Goal: Information Seeking & Learning: Learn about a topic

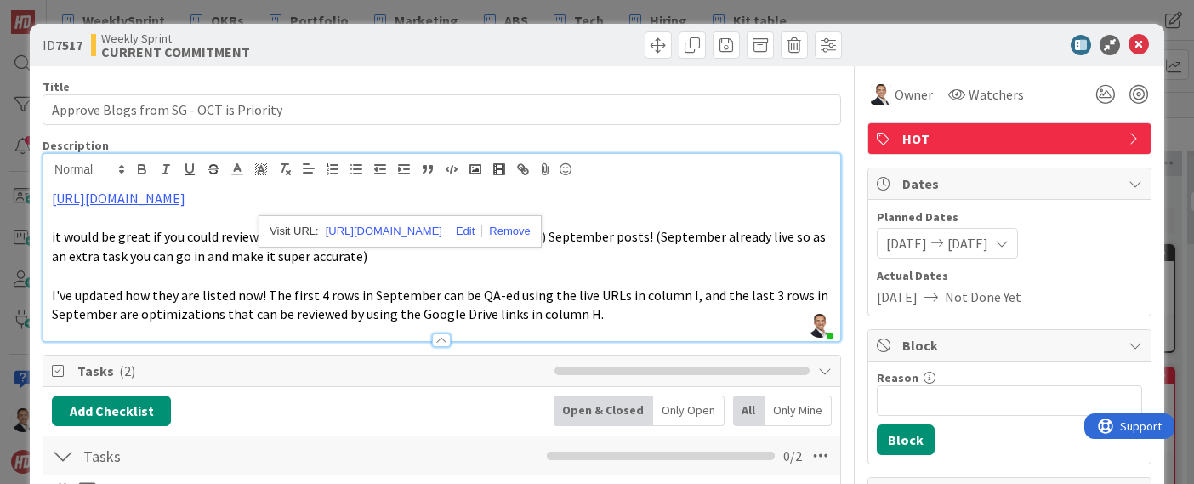
scroll to position [822, 0]
click at [366, 270] on p at bounding box center [442, 276] width 780 height 20
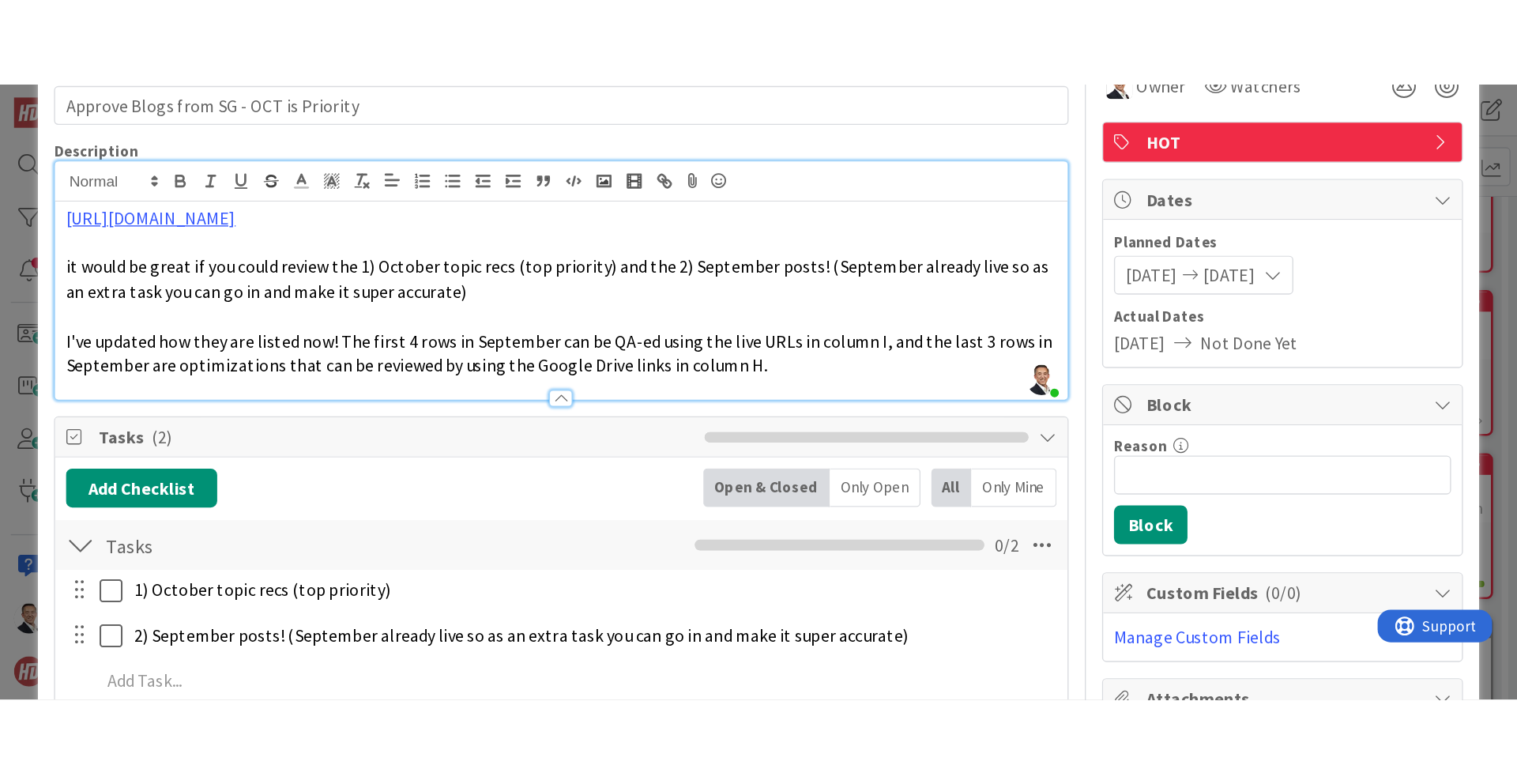
scroll to position [85, 0]
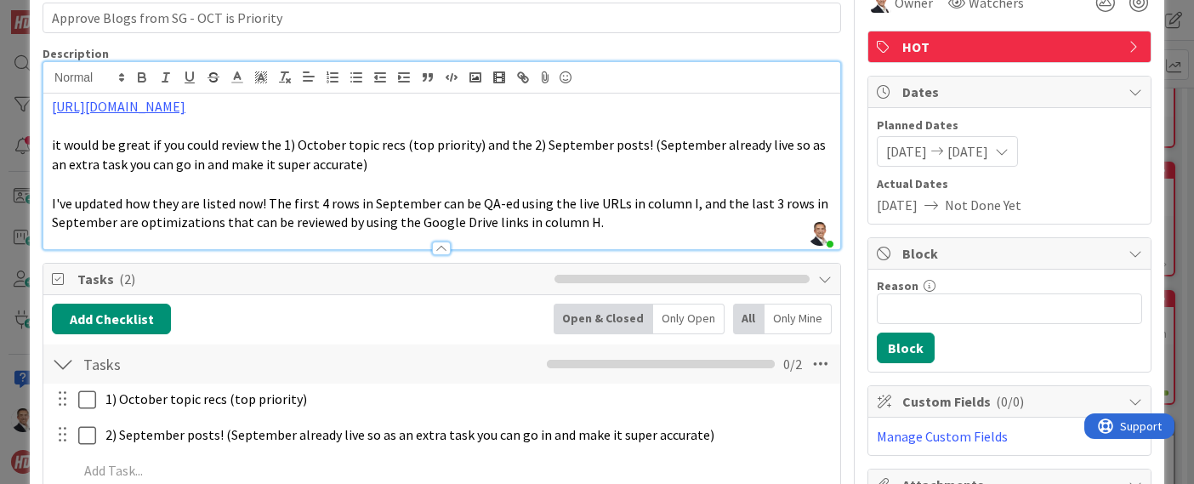
click at [379, 196] on span "I've updated how they are listed now! The first 4 rows in September can be QA-e…" at bounding box center [441, 213] width 779 height 37
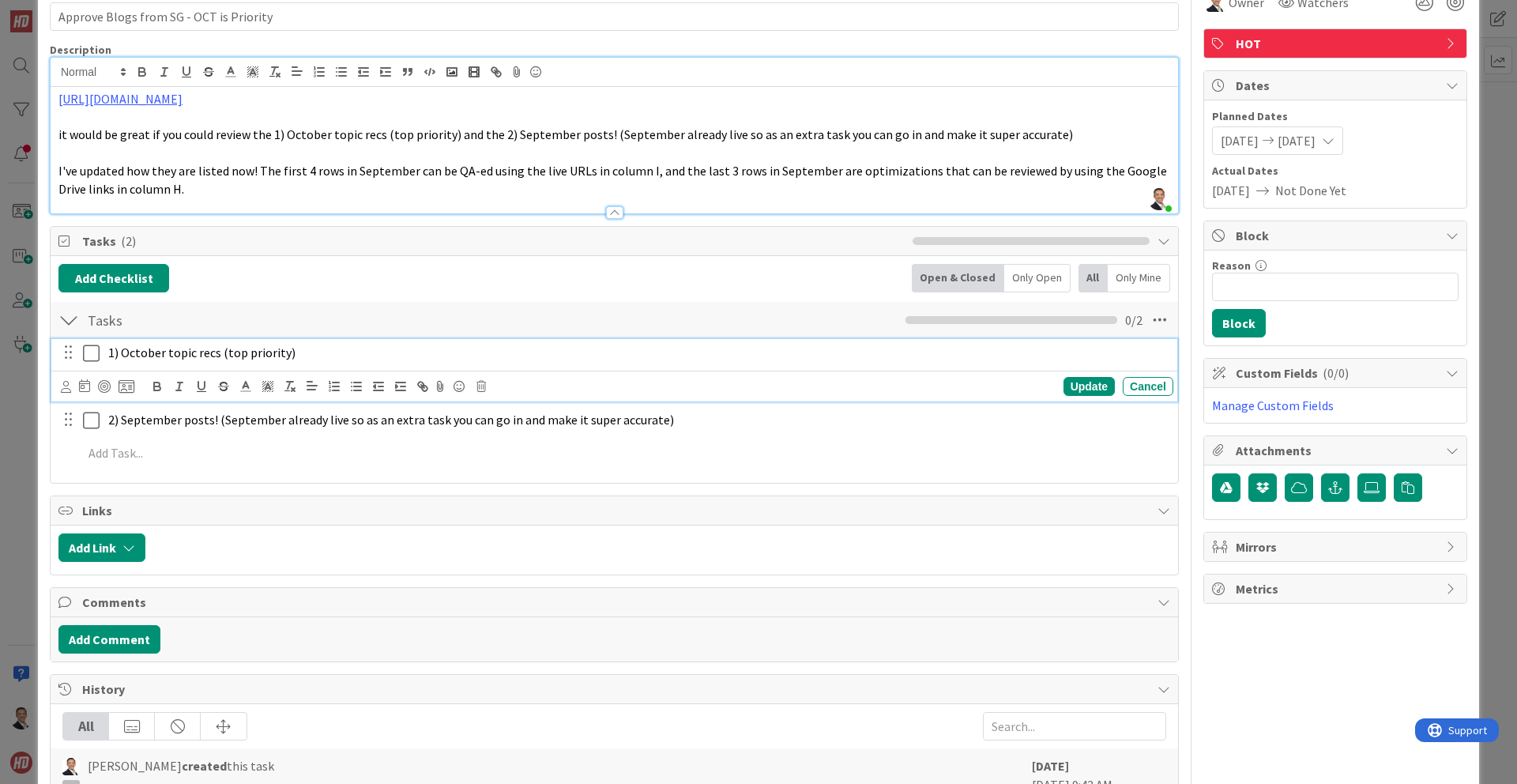
click at [93, 352] on icon at bounding box center [91, 353] width 17 height 19
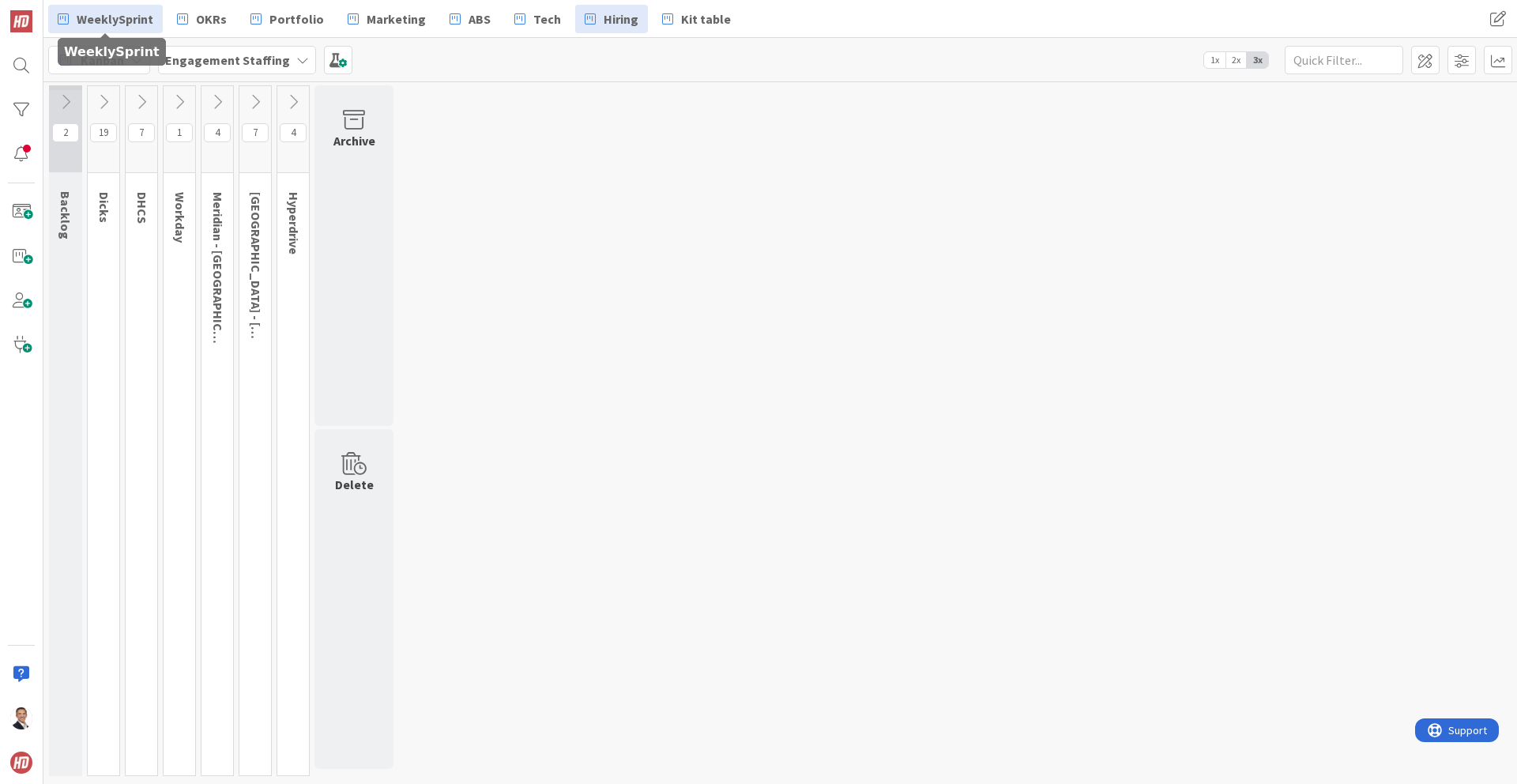
click at [129, 22] on span "WeeklySprint" at bounding box center [115, 19] width 77 height 19
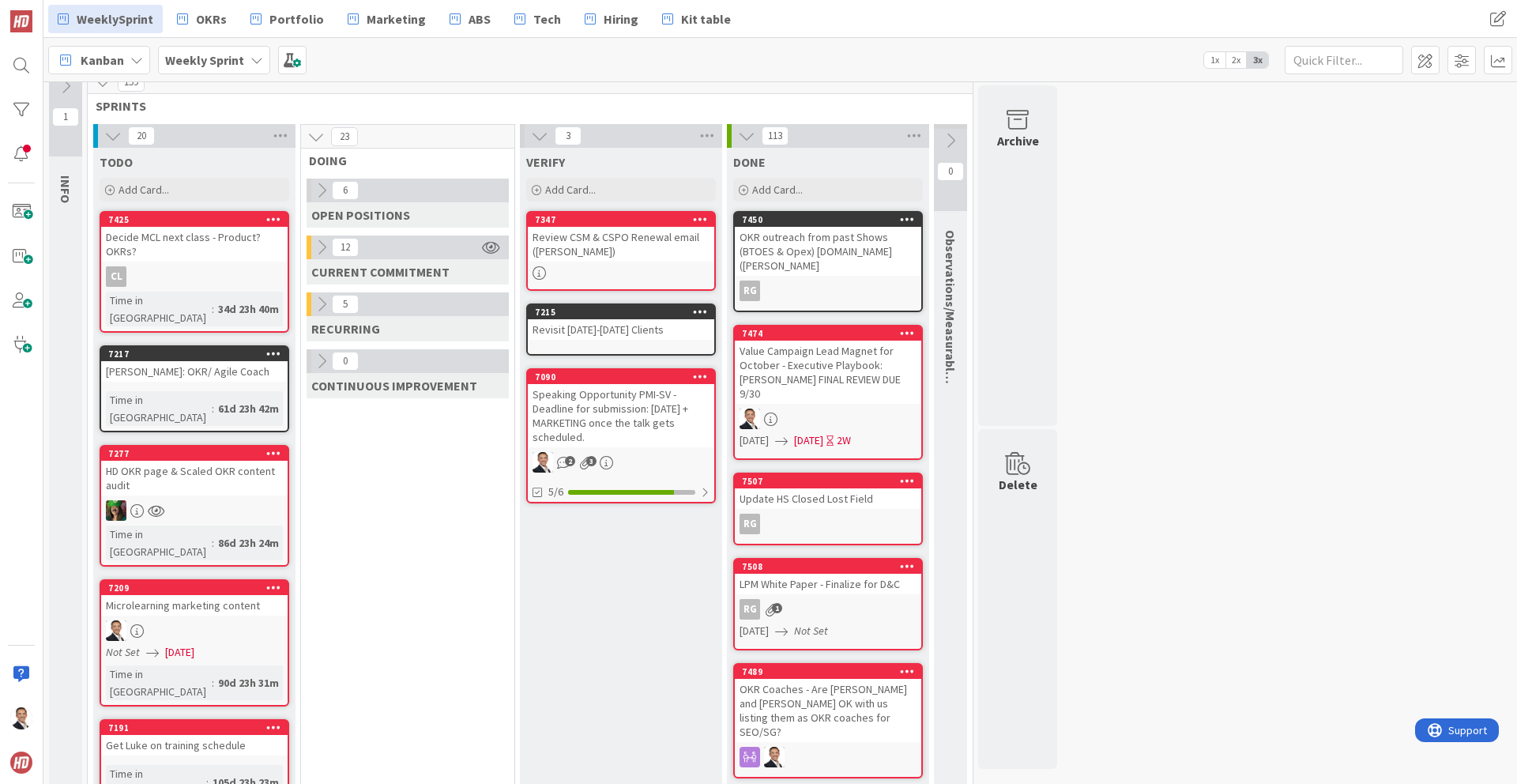
scroll to position [15, 0]
click at [322, 247] on icon at bounding box center [321, 248] width 18 height 18
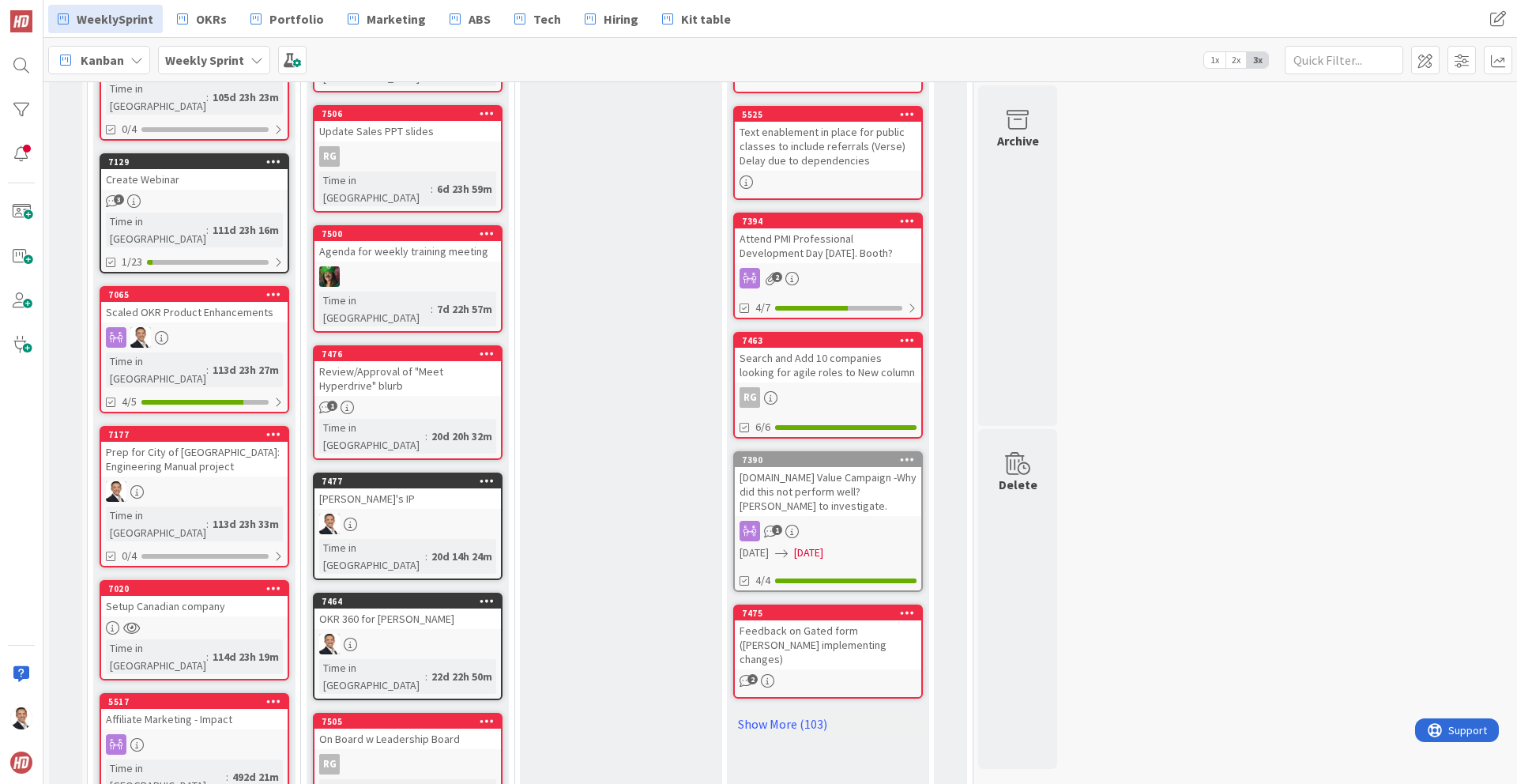
scroll to position [723, 0]
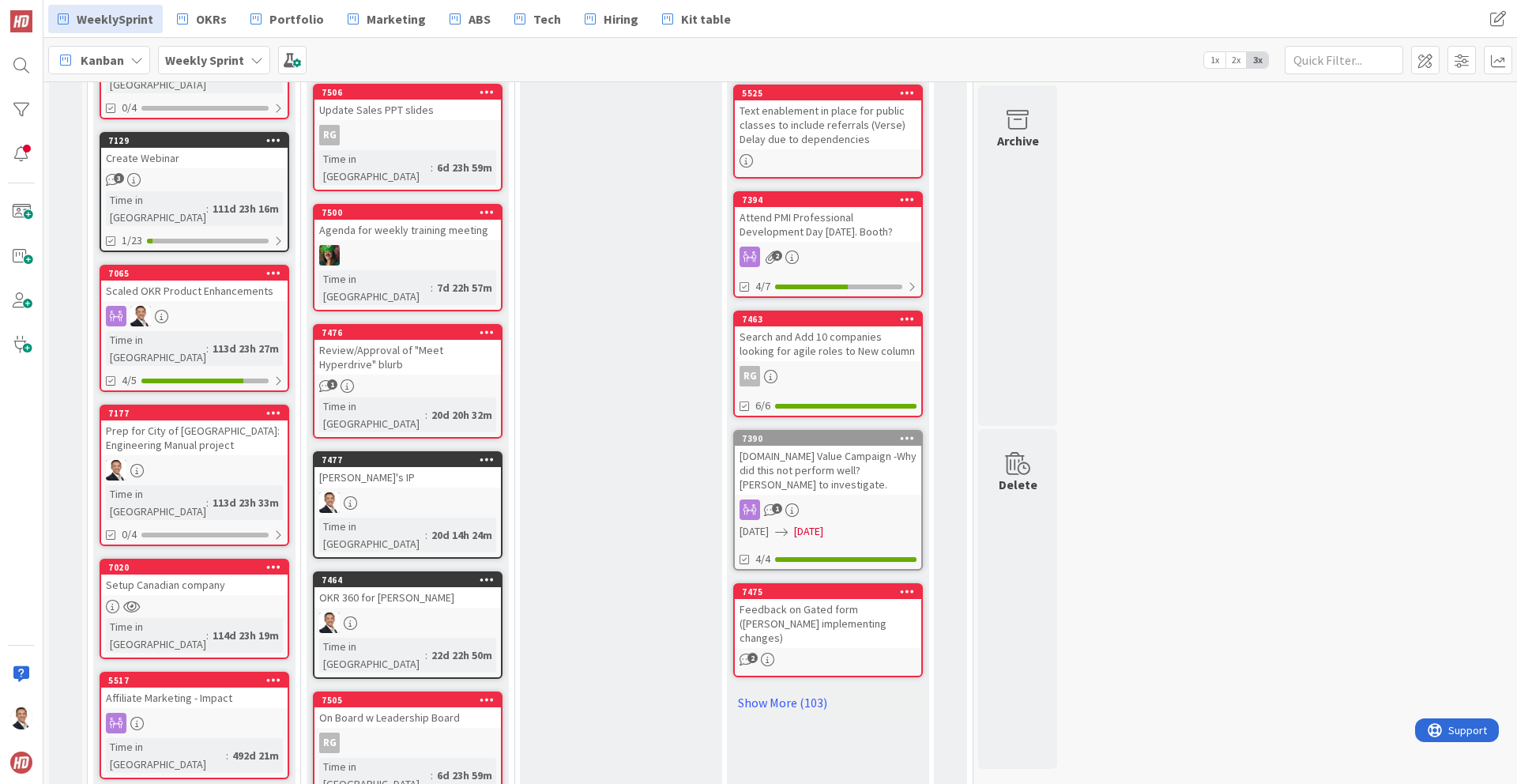
click at [394, 587] on div "OKR 360 for [PERSON_NAME]" at bounding box center [408, 597] width 187 height 20
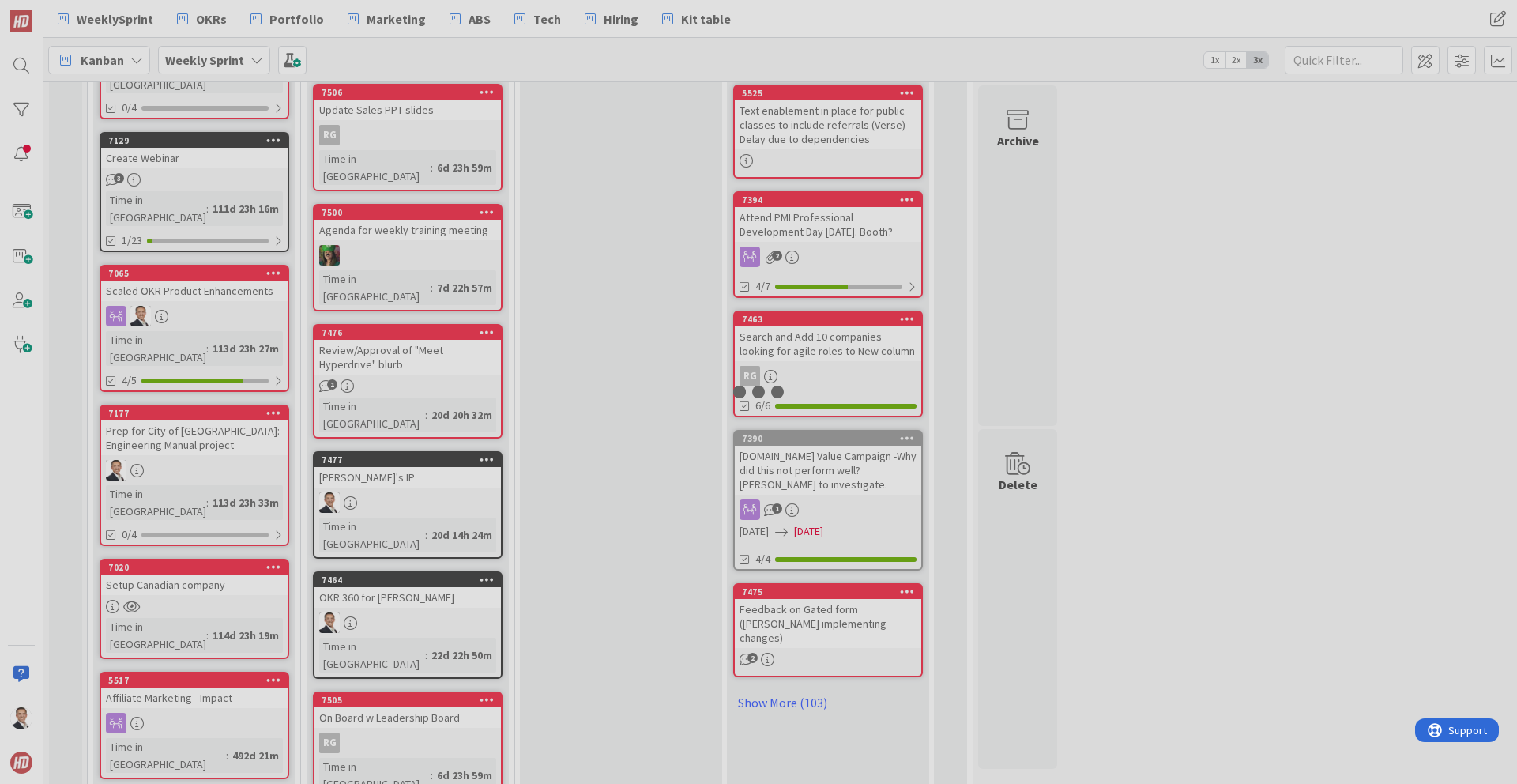
click at [394, 483] on div at bounding box center [758, 392] width 1517 height 784
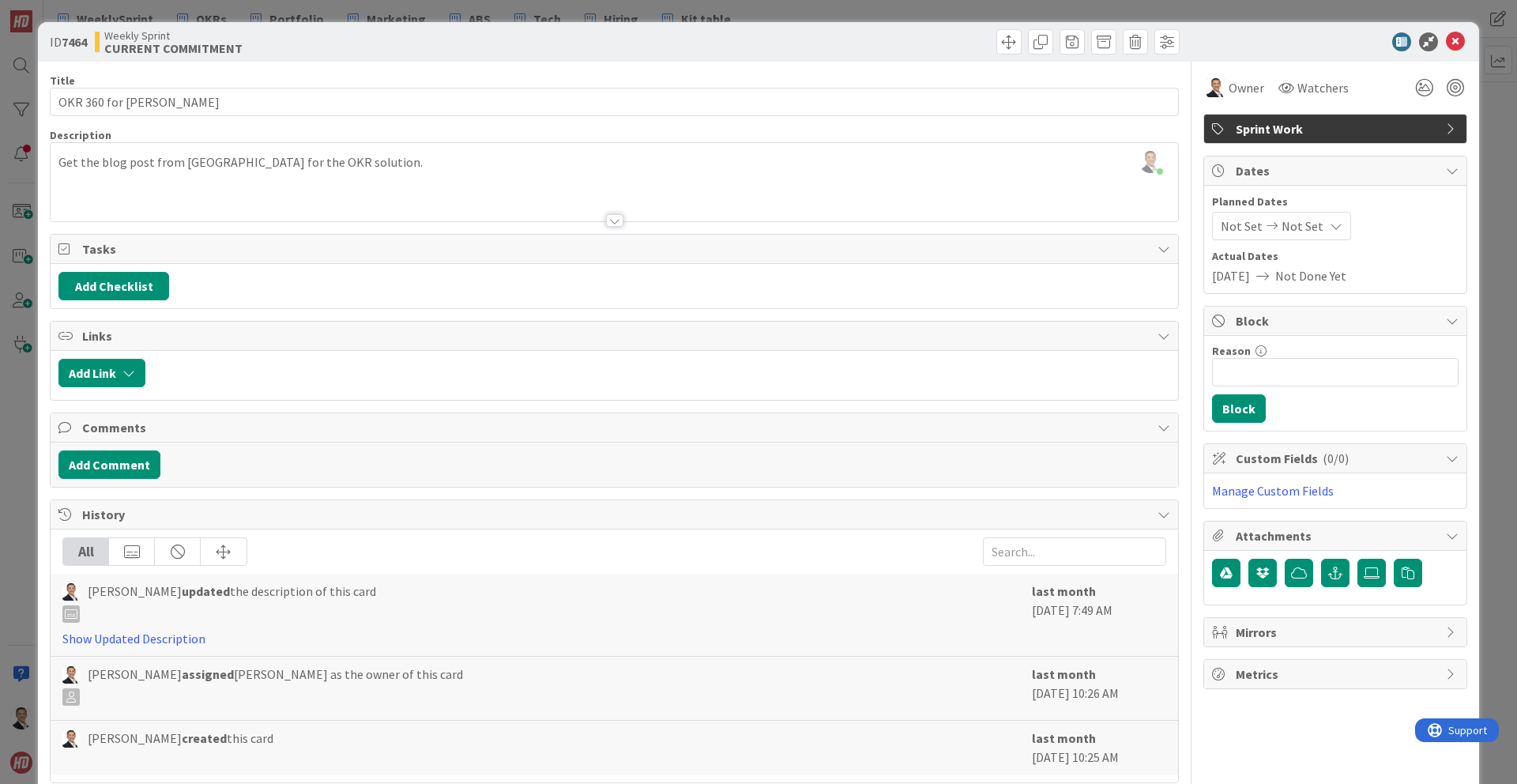
click at [394, 163] on div "[PERSON_NAME] just joined Get the blog post from [GEOGRAPHIC_DATA] for the OKR …" at bounding box center [614, 182] width 1128 height 78
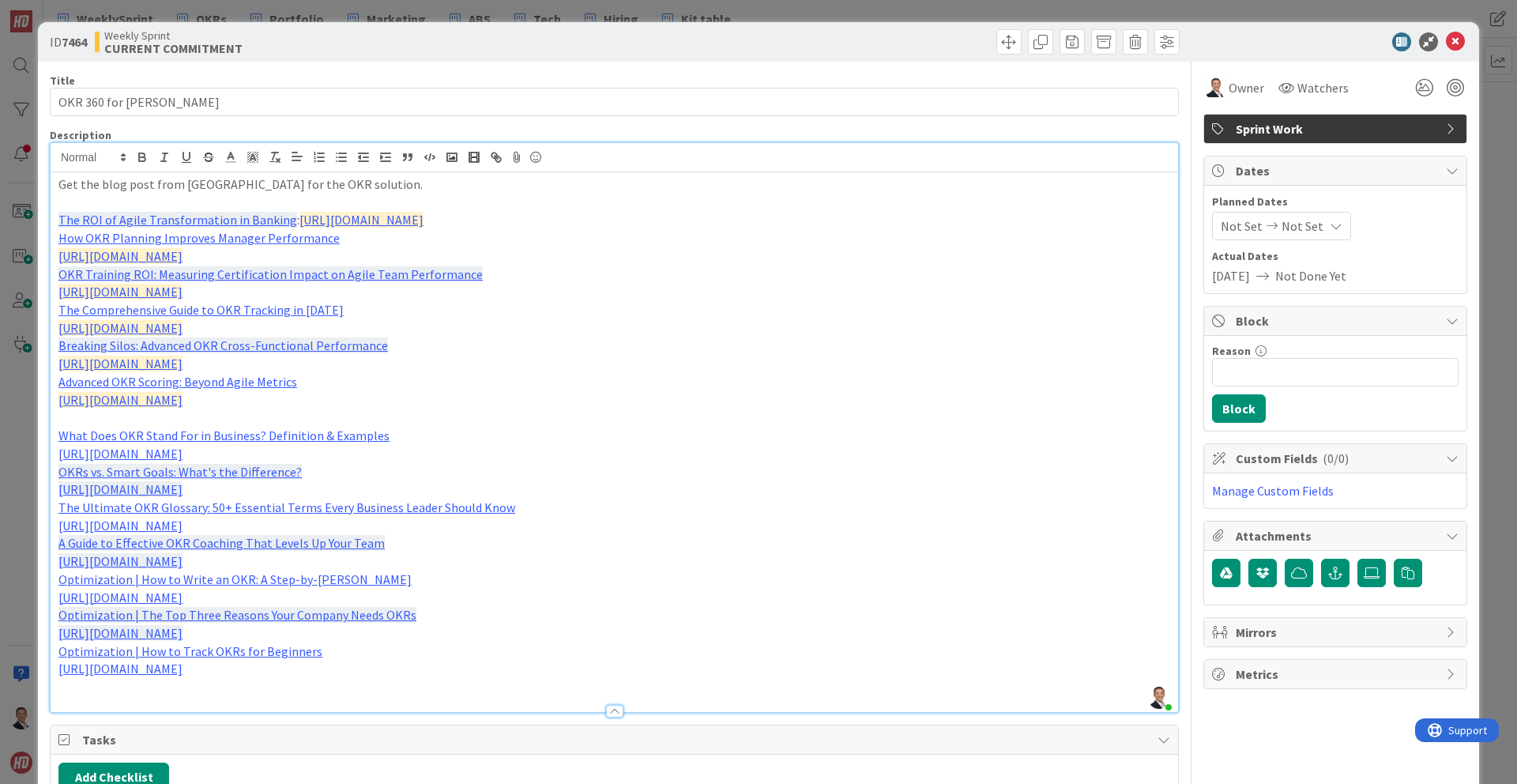
click at [894, 221] on p "The ROI of Agile Transformation in Banking : [URL][DOMAIN_NAME]" at bounding box center [614, 220] width 1112 height 19
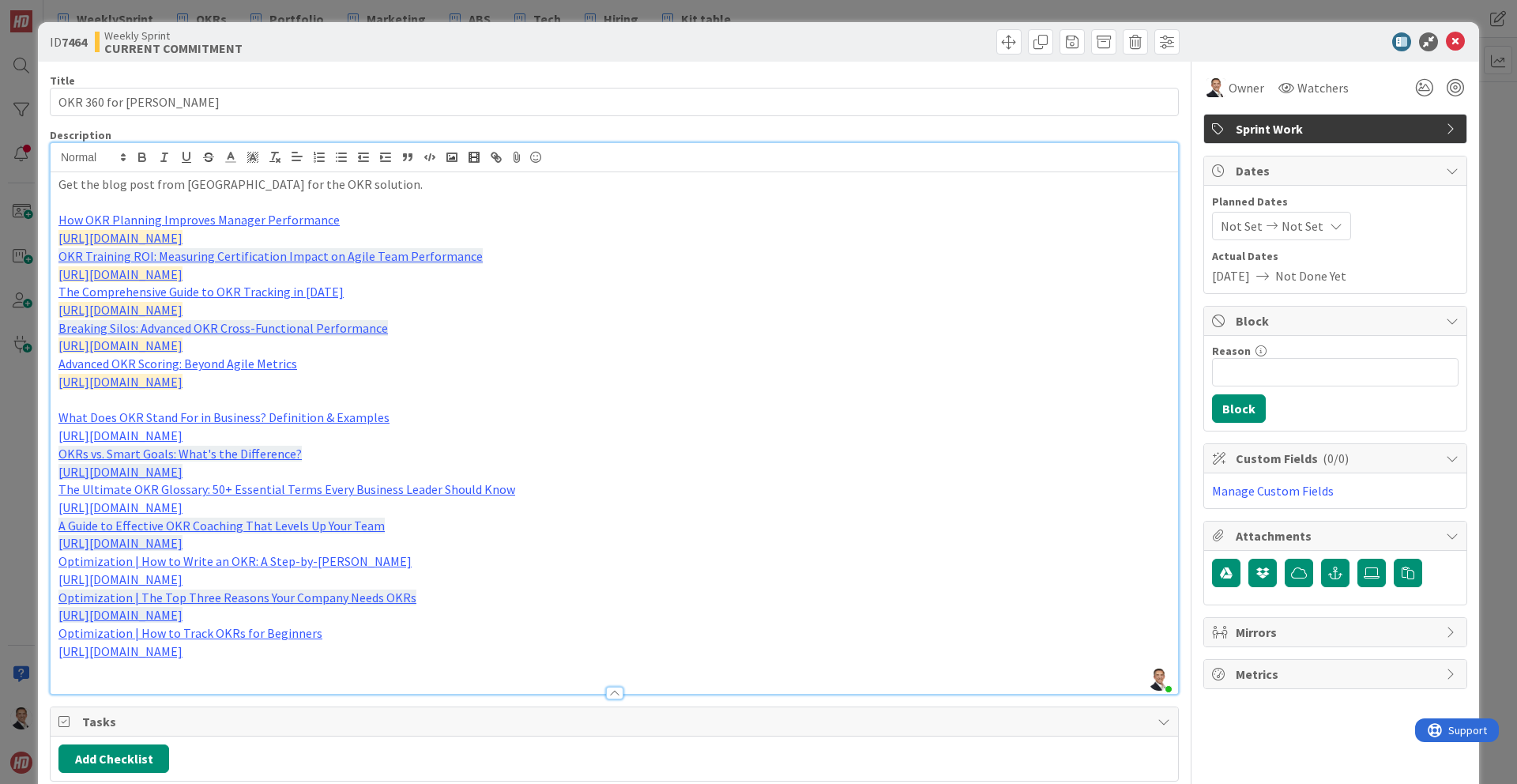
click at [638, 235] on p "[URL][DOMAIN_NAME]" at bounding box center [614, 239] width 1112 height 19
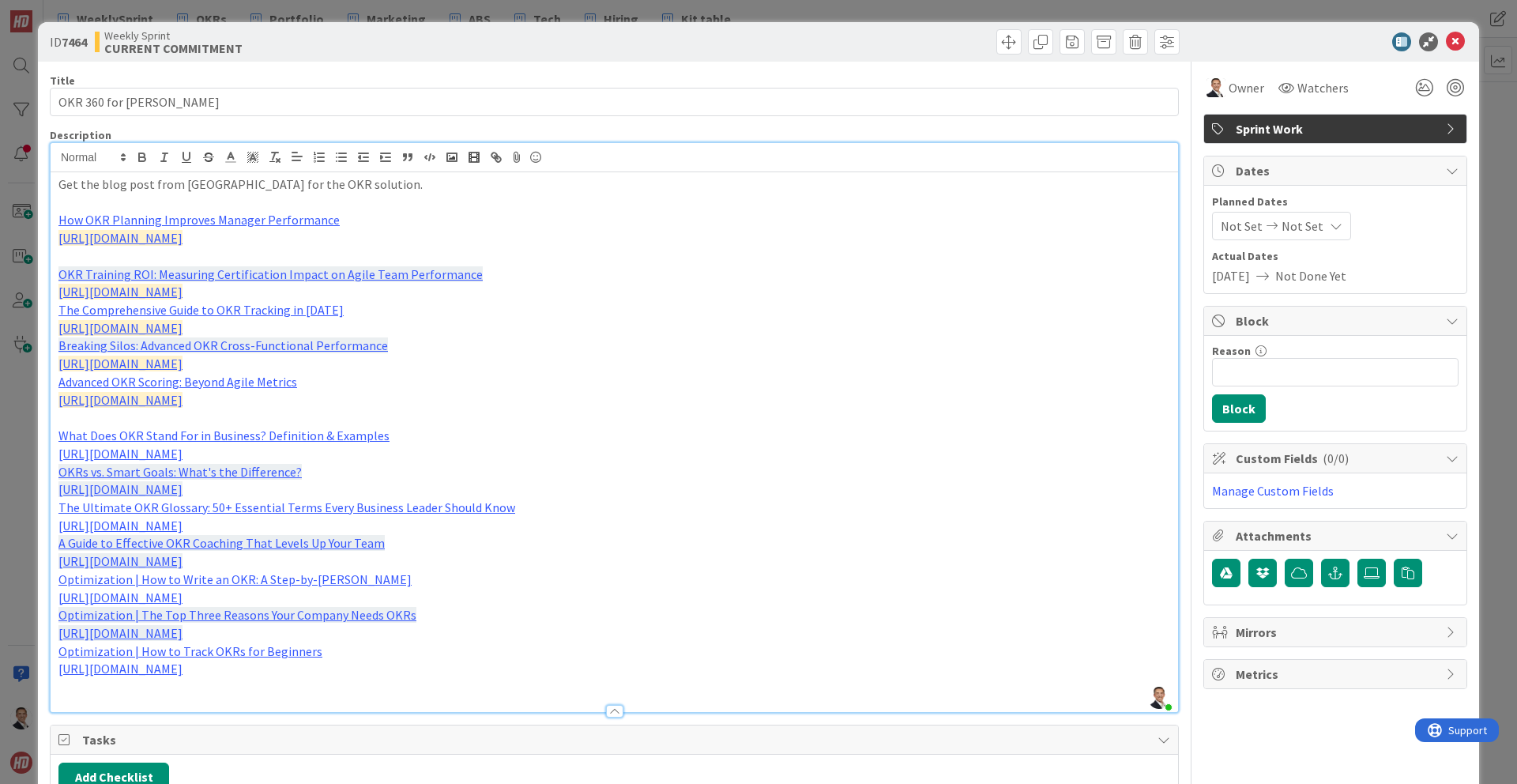
click at [686, 294] on p "[URL][DOMAIN_NAME]" at bounding box center [614, 293] width 1112 height 19
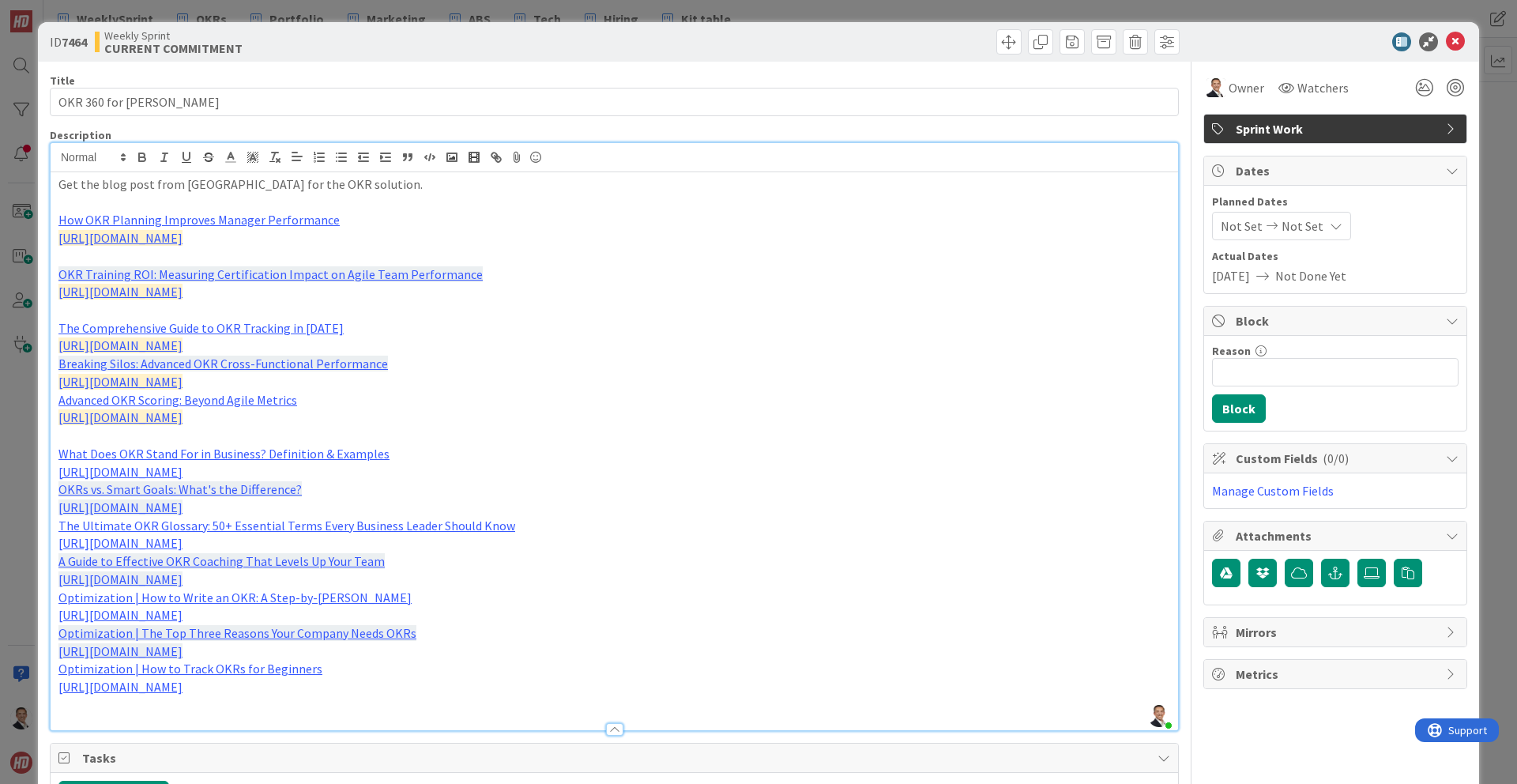
click at [691, 344] on p "[URL][DOMAIN_NAME]" at bounding box center [614, 346] width 1112 height 19
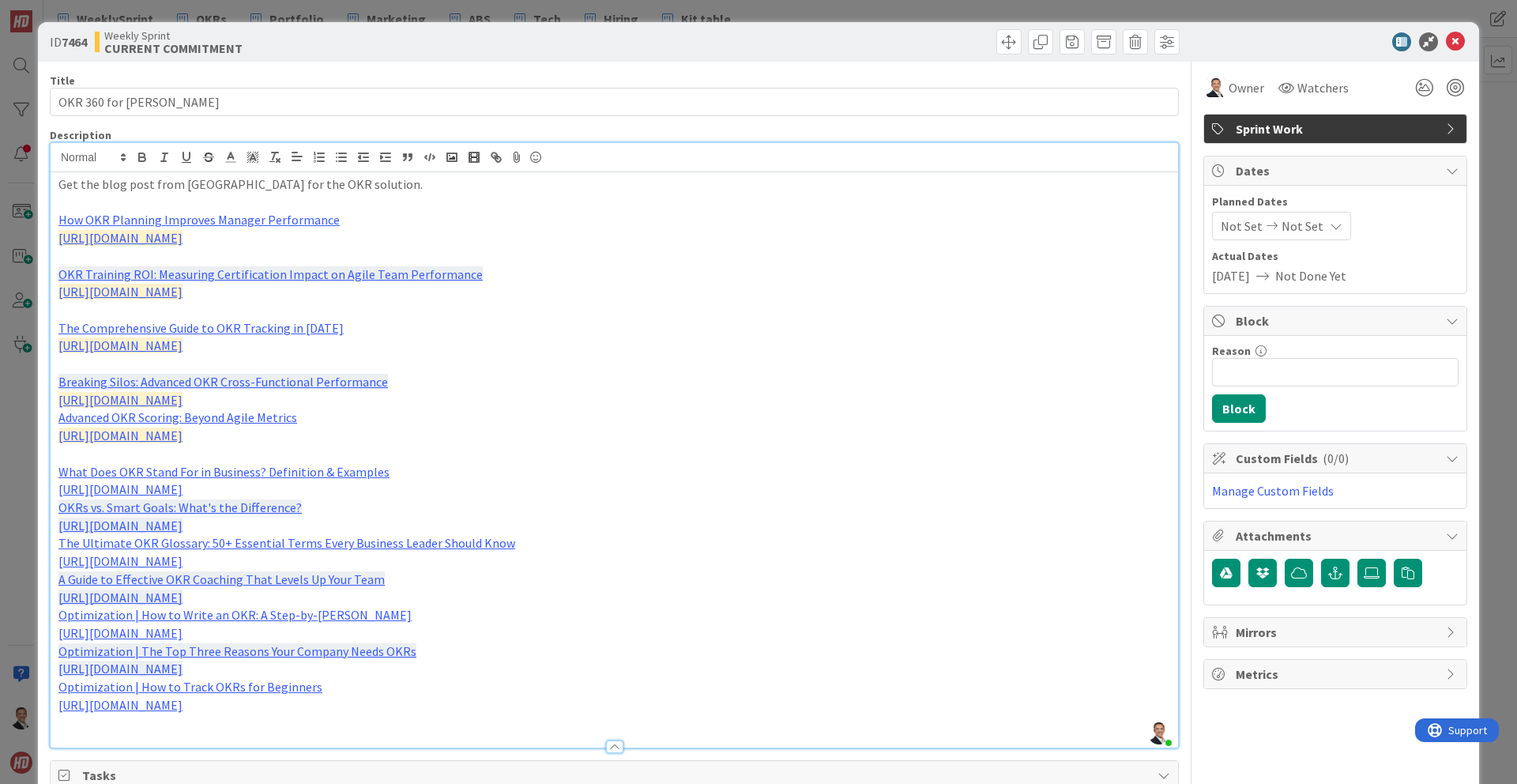
click at [786, 399] on p "[URL][DOMAIN_NAME]" at bounding box center [614, 400] width 1112 height 19
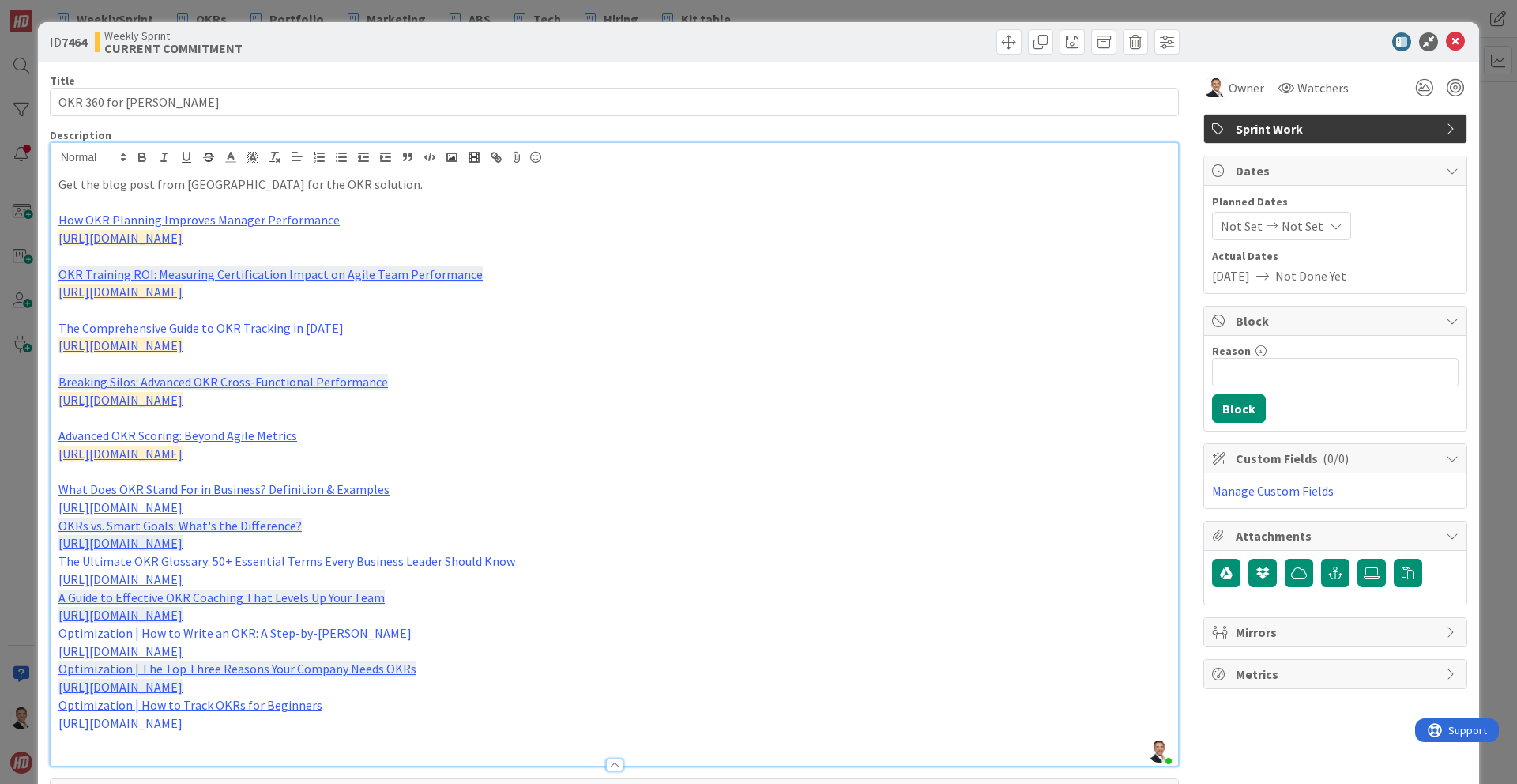
click at [632, 510] on p "[URL][DOMAIN_NAME]" at bounding box center [614, 508] width 1112 height 19
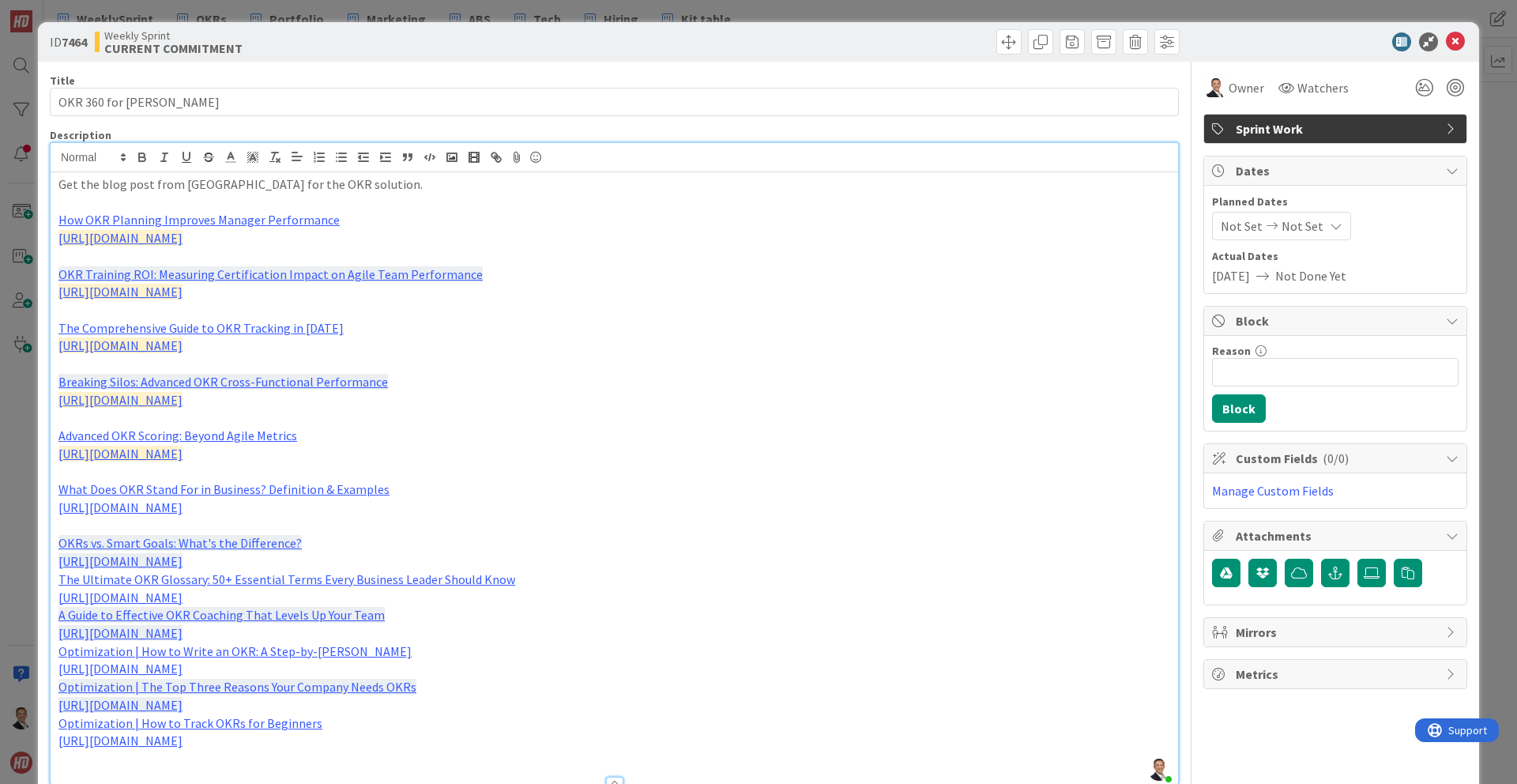
click at [608, 561] on p "[URL][DOMAIN_NAME]" at bounding box center [614, 562] width 1112 height 19
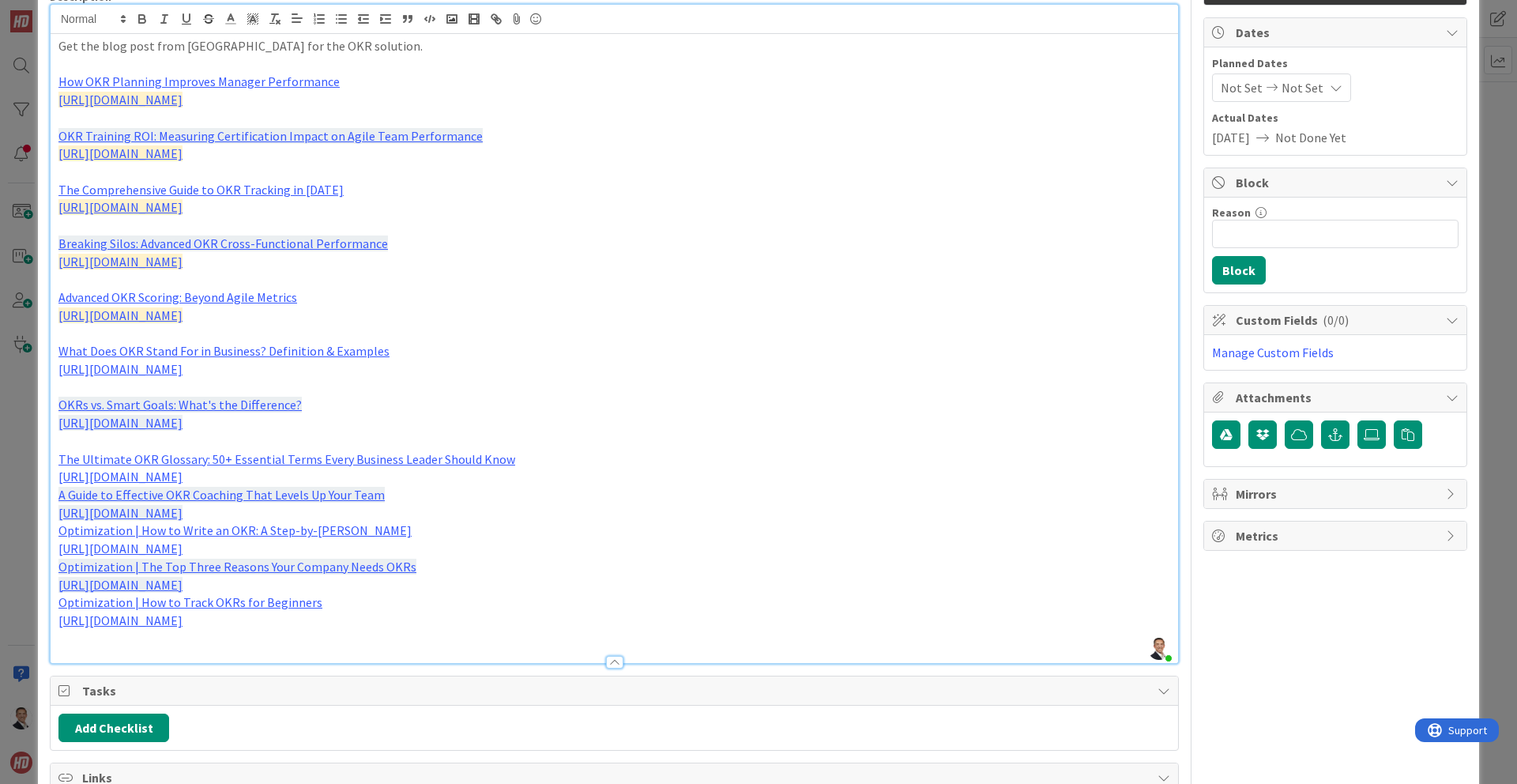
scroll to position [140, 0]
click at [601, 476] on p "[URL][DOMAIN_NAME]" at bounding box center [614, 476] width 1112 height 19
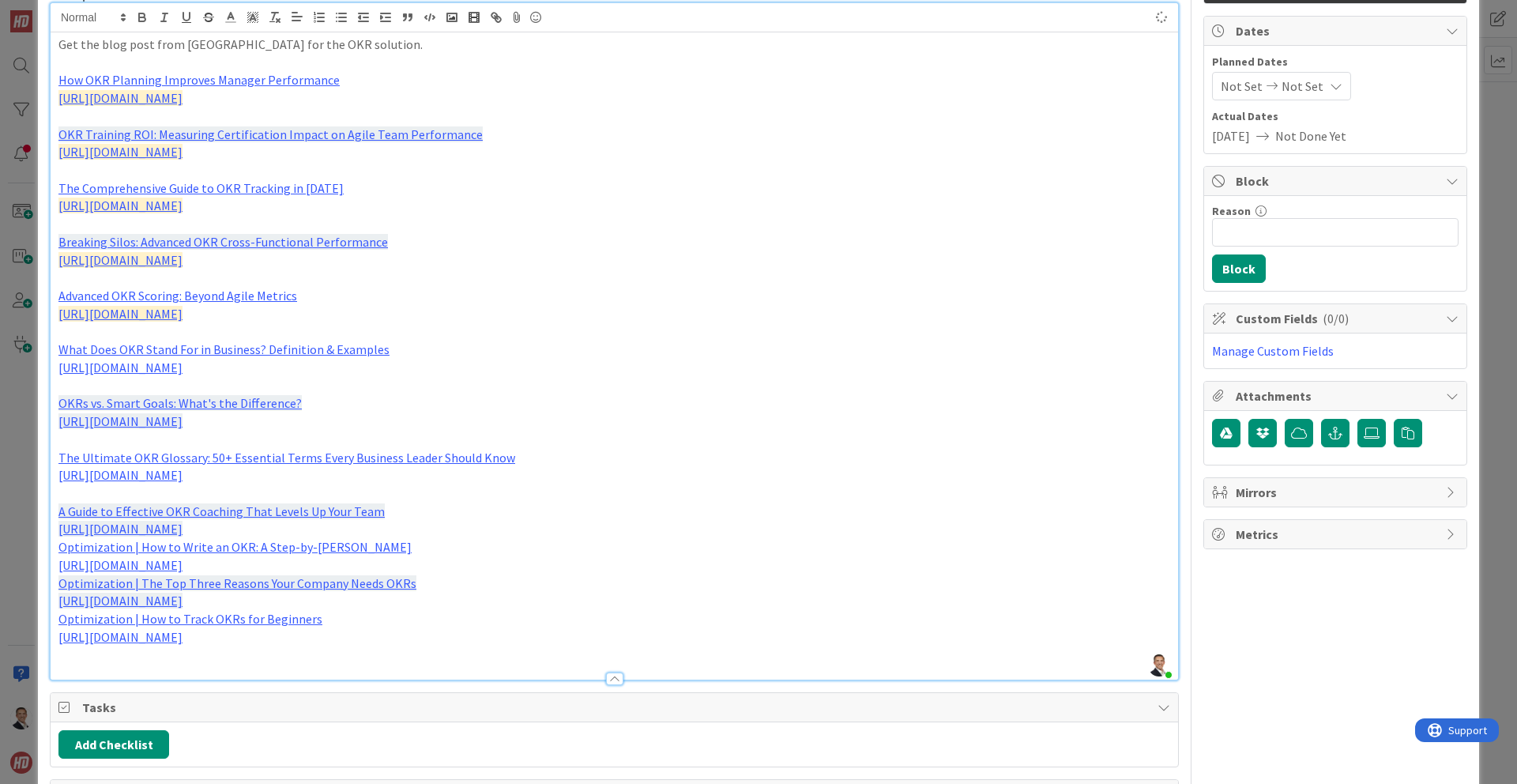
click at [605, 531] on p "[URL][DOMAIN_NAME]" at bounding box center [614, 529] width 1112 height 19
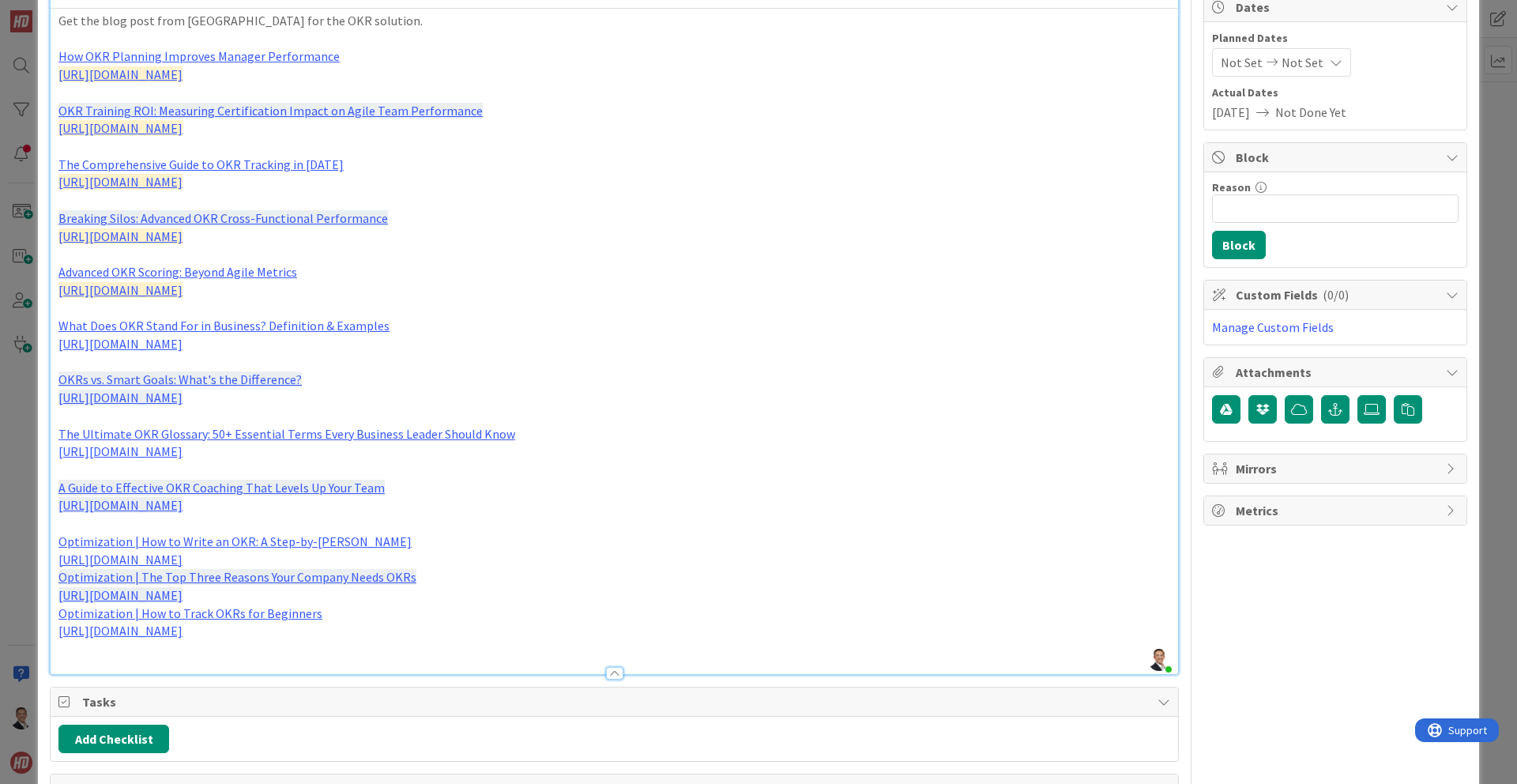
scroll to position [170, 0]
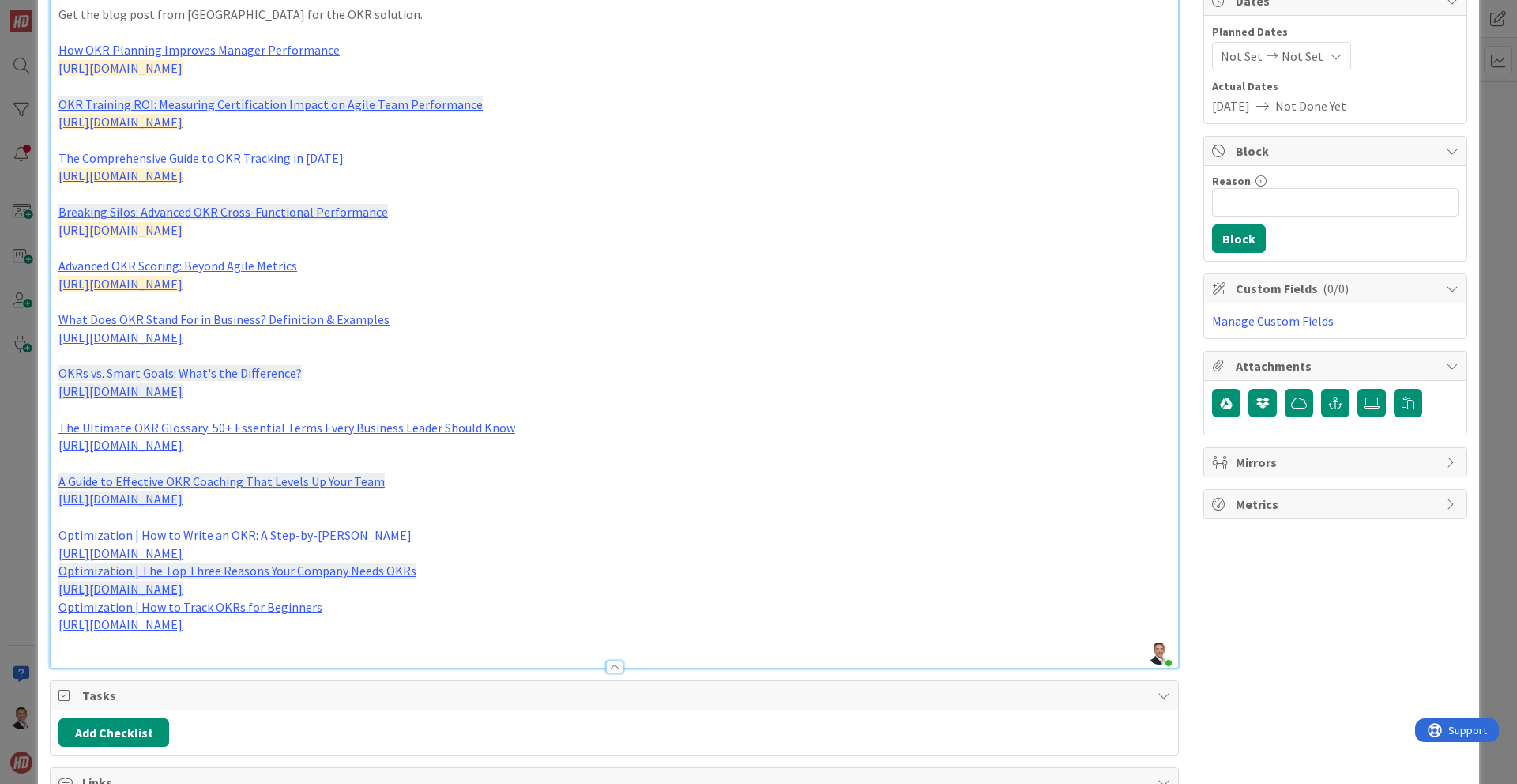
click at [544, 554] on p "[URL][DOMAIN_NAME]" at bounding box center [614, 554] width 1112 height 19
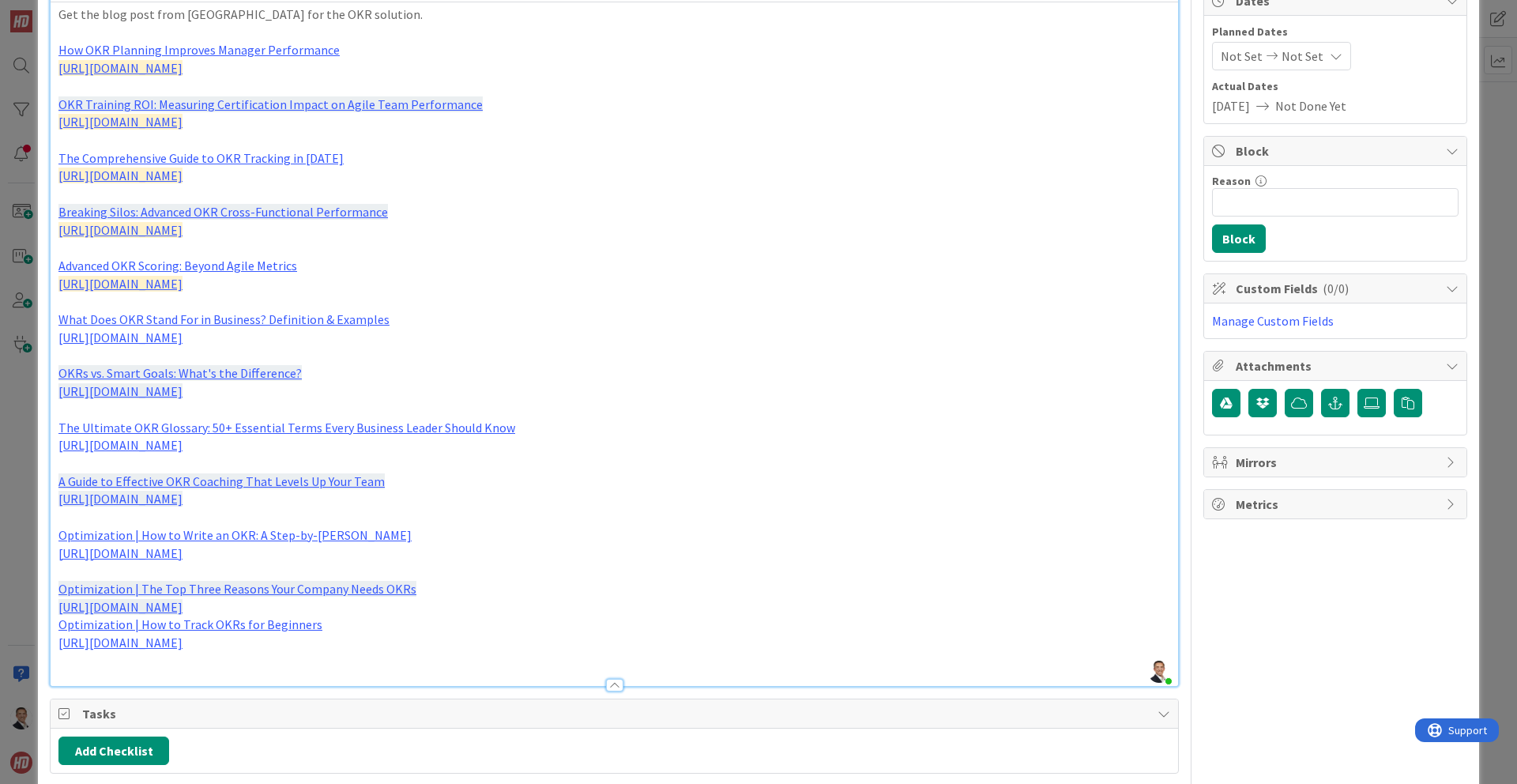
click at [632, 608] on p "[URL][DOMAIN_NAME]" at bounding box center [614, 608] width 1112 height 19
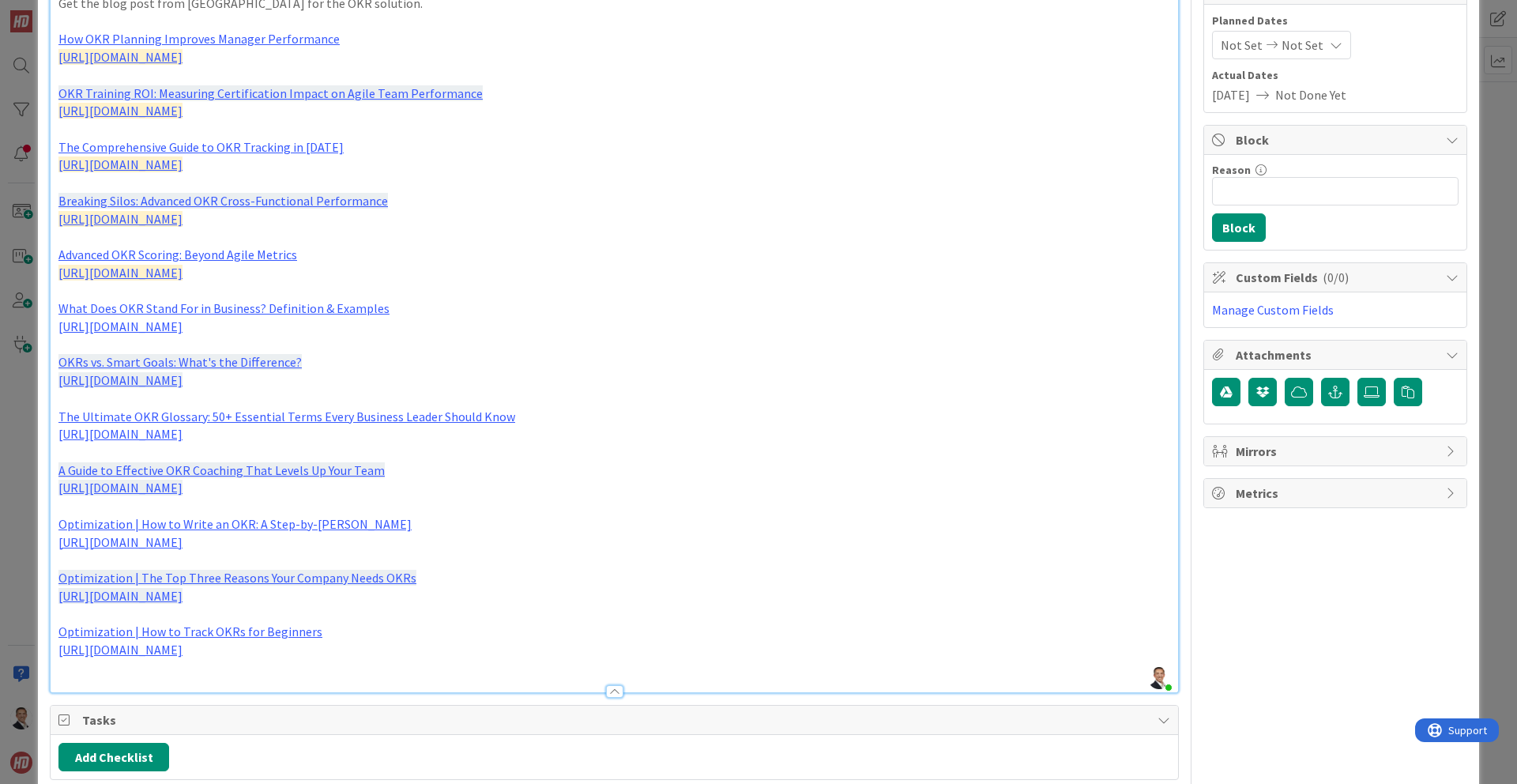
scroll to position [199, 0]
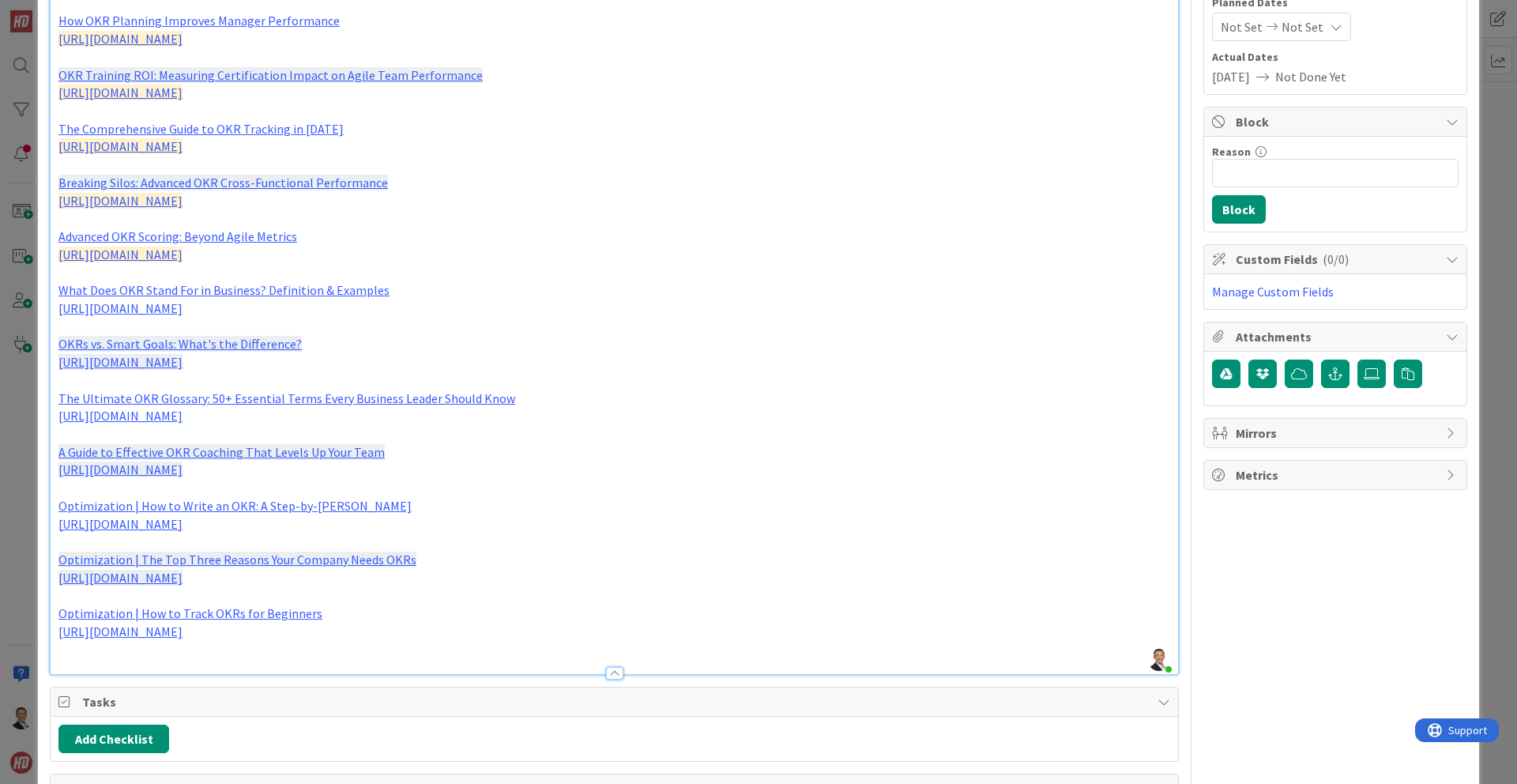
click at [607, 636] on p "[URL][DOMAIN_NAME]" at bounding box center [614, 632] width 1112 height 19
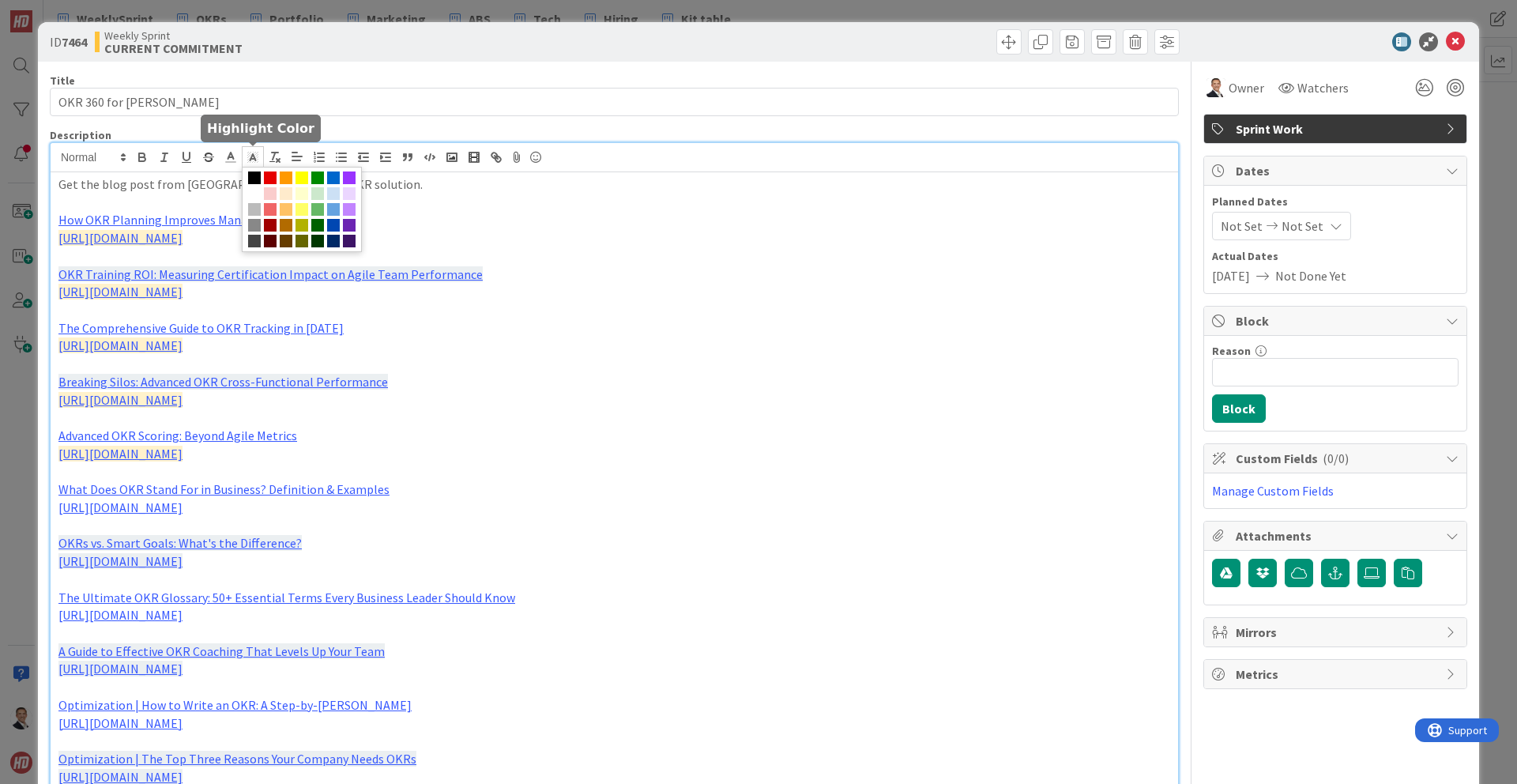
click at [255, 160] on polyline at bounding box center [254, 157] width 6 height 7
click at [253, 194] on span at bounding box center [255, 194] width 13 height 13
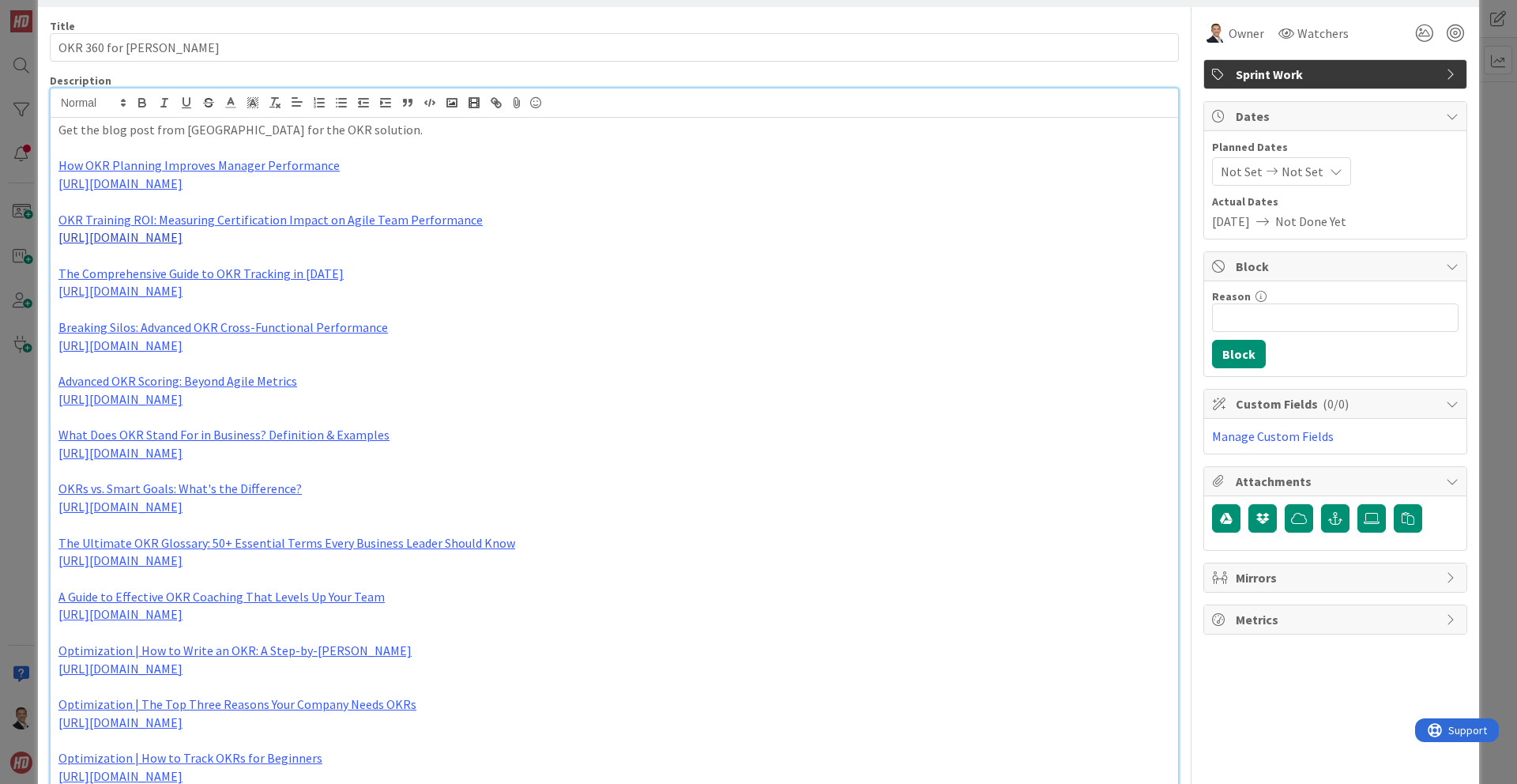
click at [183, 241] on link "[URL][DOMAIN_NAME]" at bounding box center [121, 237] width 124 height 16
click at [590, 271] on p "The Comprehensive Guide to OKR Tracking in [DATE]" at bounding box center [614, 274] width 1112 height 19
click at [313, 165] on link "How OKR Planning Improves Manager Performance" at bounding box center [199, 164] width 281 height 16
click at [377, 164] on p "How OKR Planning Improves Manager Performance" at bounding box center [614, 165] width 1112 height 19
click at [183, 183] on link "[URL][DOMAIN_NAME]" at bounding box center [121, 183] width 124 height 16
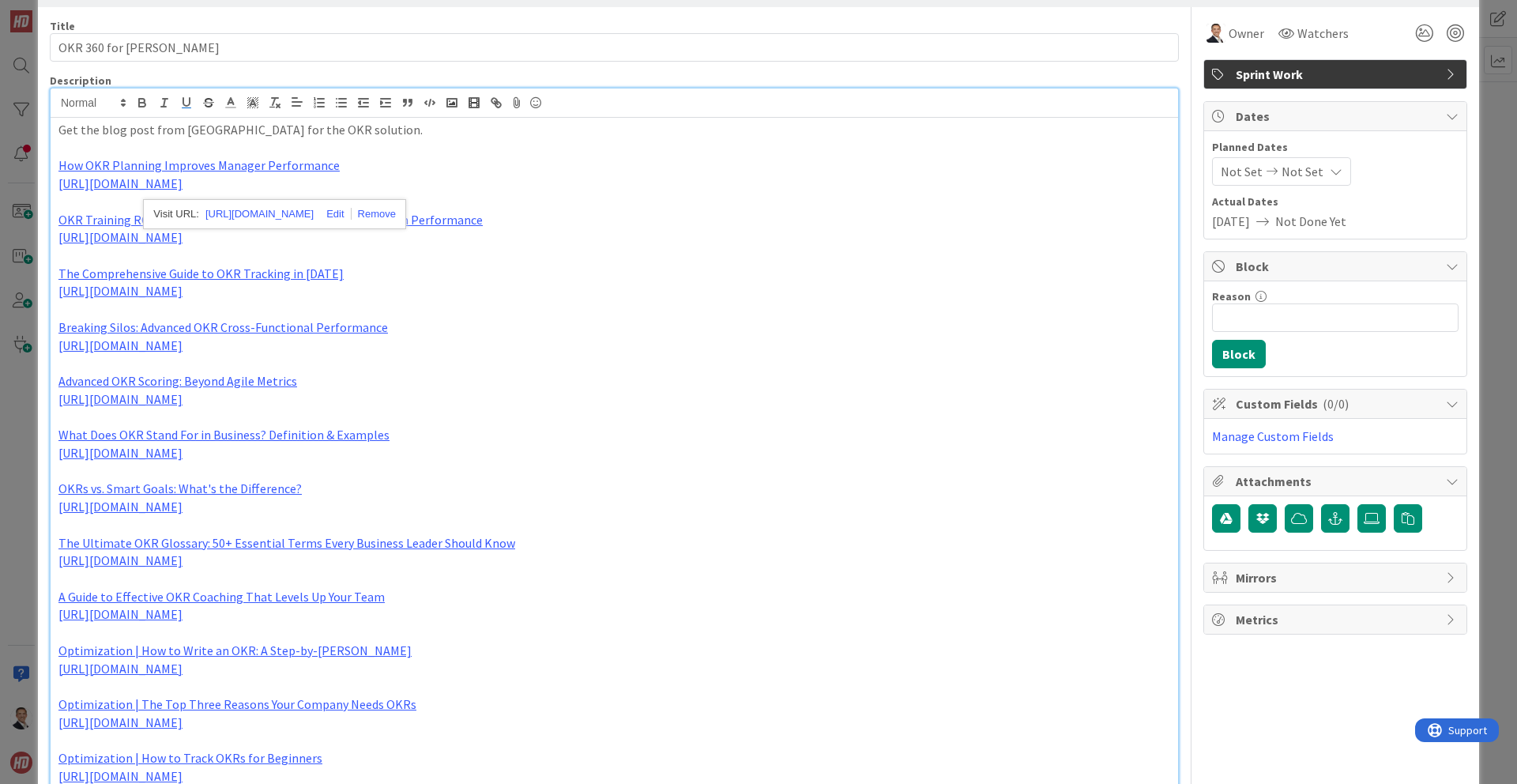
click at [373, 163] on p "How OKR Planning Improves Manager Performance" at bounding box center [614, 165] width 1112 height 19
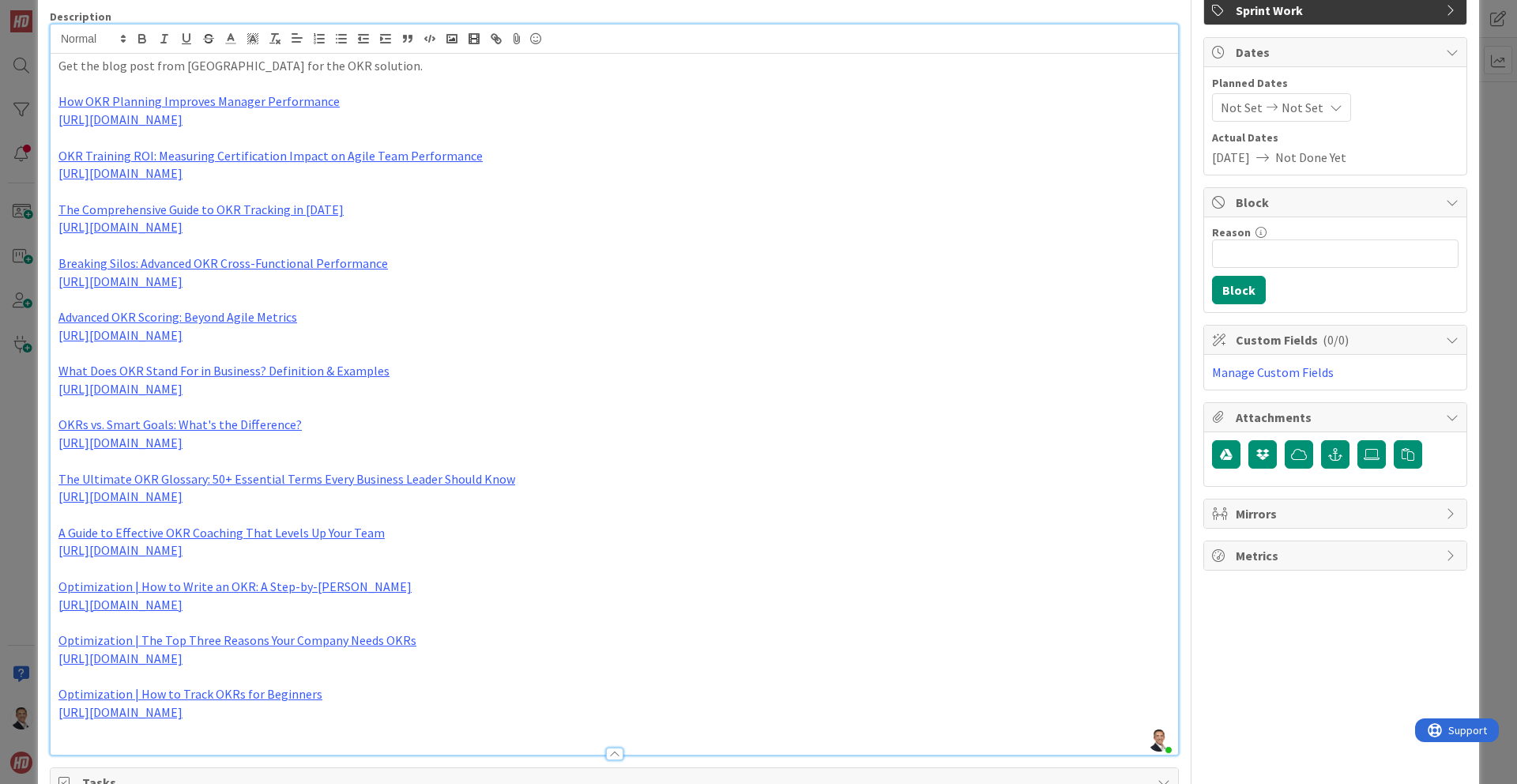
scroll to position [162, 0]
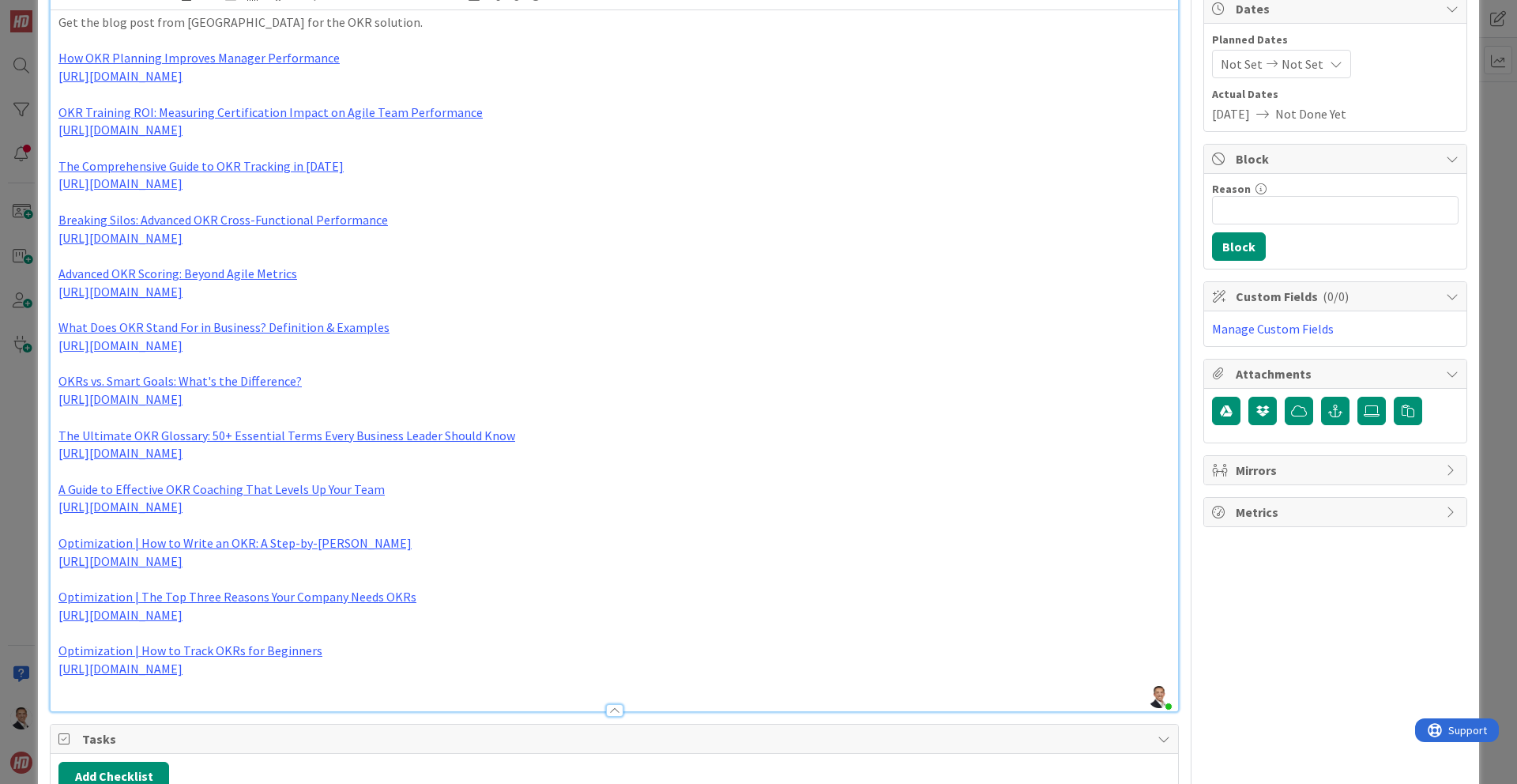
click at [415, 598] on p "Optimization | The Top Three Reasons Your Company Needs OKRs" at bounding box center [614, 597] width 1112 height 19
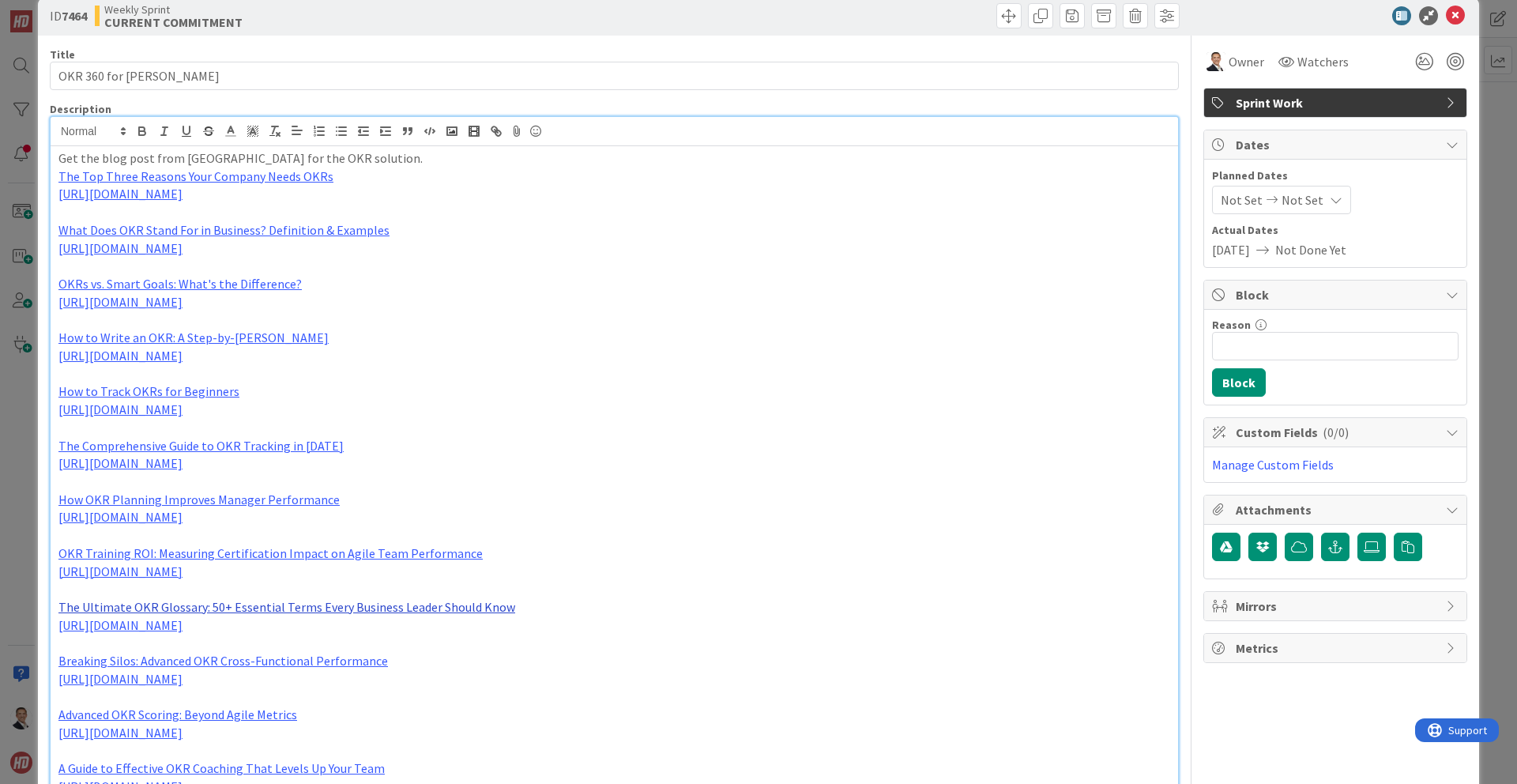
scroll to position [0, 0]
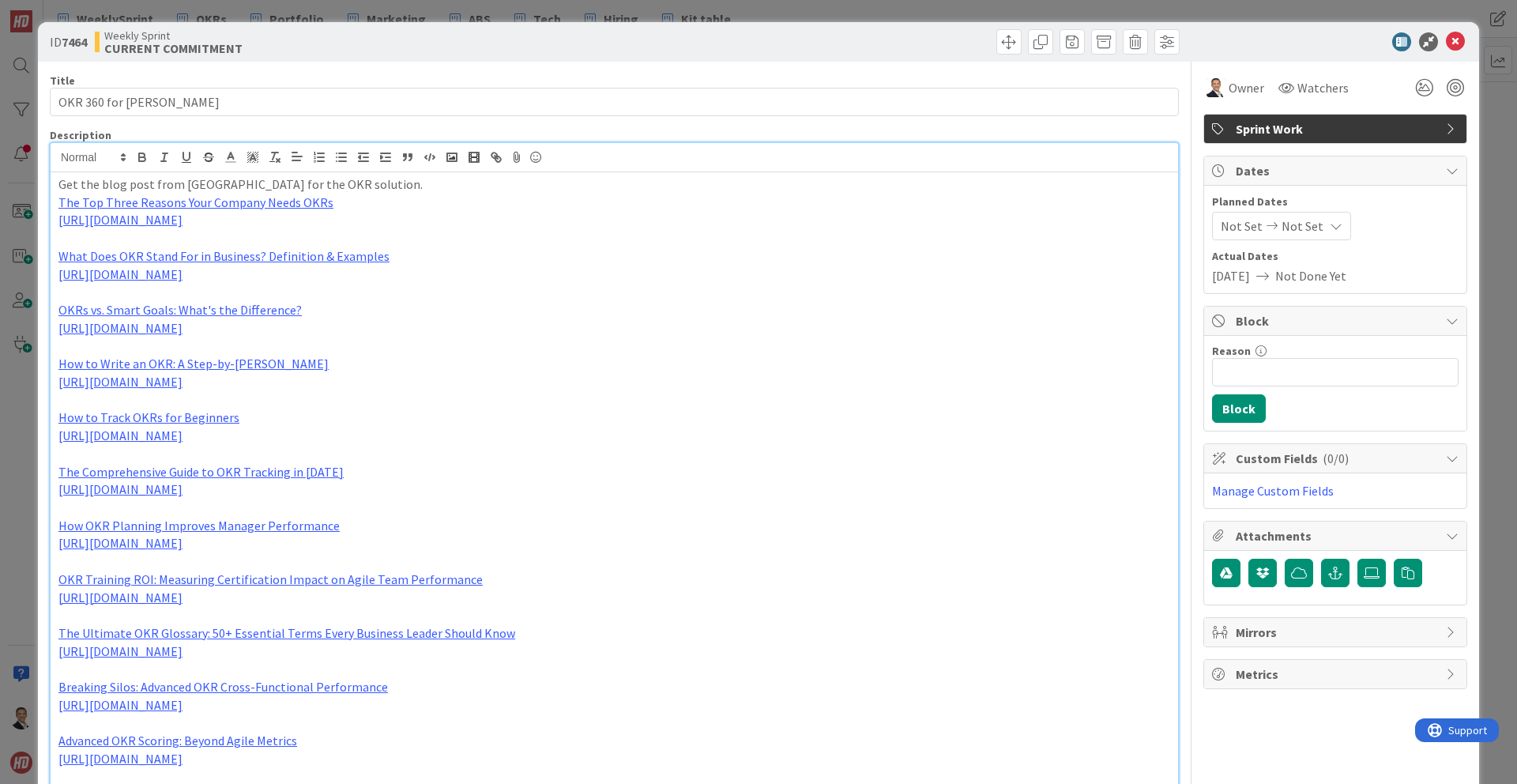
click at [377, 189] on p "Get the blog post from [GEOGRAPHIC_DATA] for the OKR solution." at bounding box center [614, 185] width 1112 height 19
drag, startPoint x: 375, startPoint y: 183, endPoint x: 150, endPoint y: 185, distance: 225.0
click at [154, 184] on p "Get the blog post from [GEOGRAPHIC_DATA] for the OKR solution." at bounding box center [614, 185] width 1112 height 19
click at [59, 183] on p "Get the blog post from [GEOGRAPHIC_DATA] for the OKR solution." at bounding box center [614, 185] width 1112 height 19
click at [1456, 44] on icon at bounding box center [1456, 42] width 19 height 19
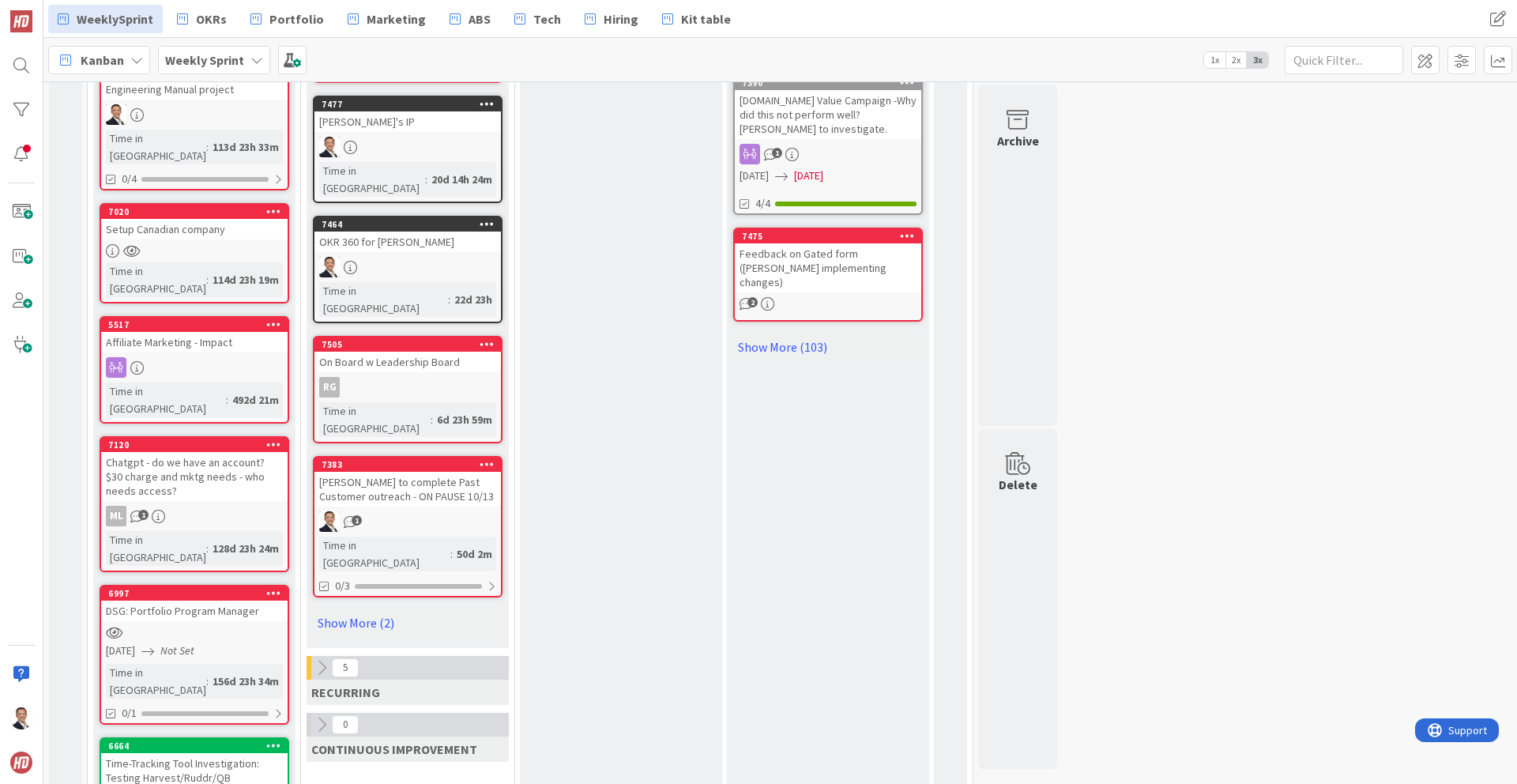
scroll to position [1081, 0]
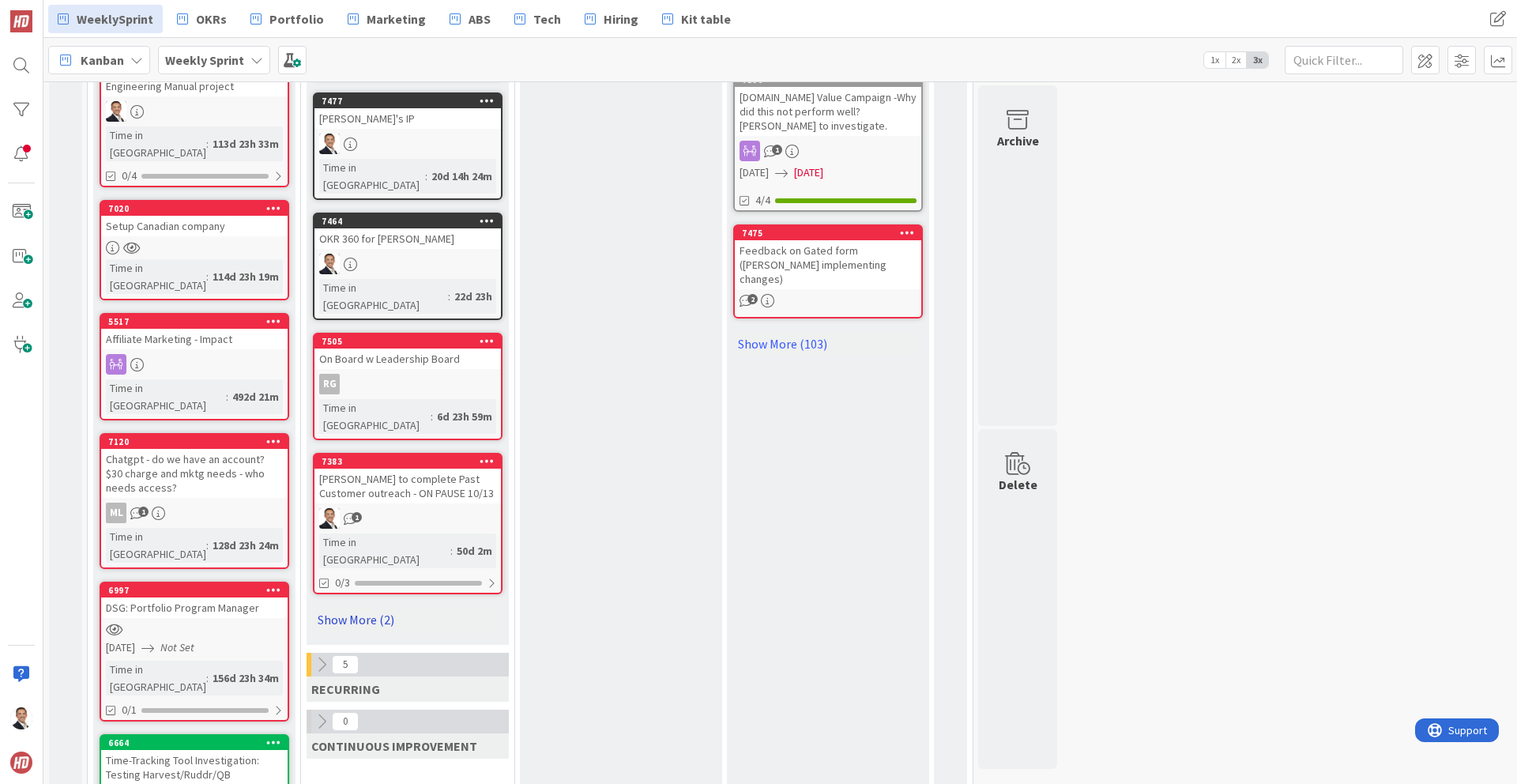
click at [380, 607] on link "Show More (2)" at bounding box center [408, 619] width 190 height 25
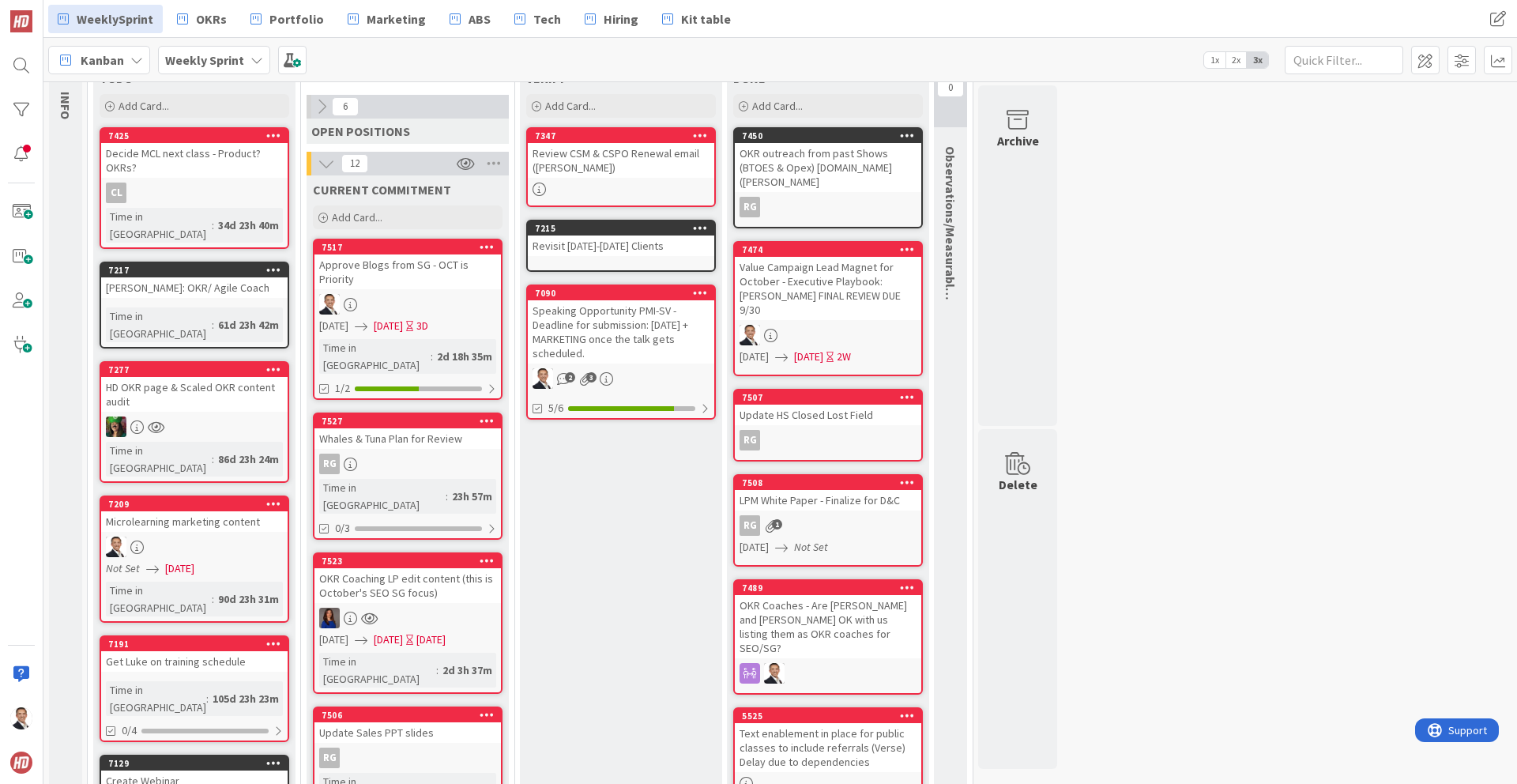
scroll to position [48, 0]
